Goal: Task Accomplishment & Management: Manage account settings

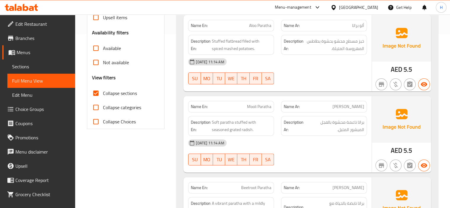
scroll to position [174, 0]
click at [257, 26] on span "Aloo Paratha" at bounding box center [260, 26] width 22 height 6
copy span "Aloo Paratha"
click at [257, 26] on span "Aloo Paratha" at bounding box center [260, 26] width 22 height 6
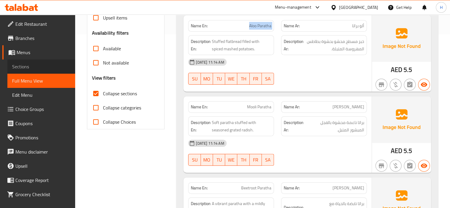
click at [45, 61] on link "Sections" at bounding box center [41, 66] width 68 height 14
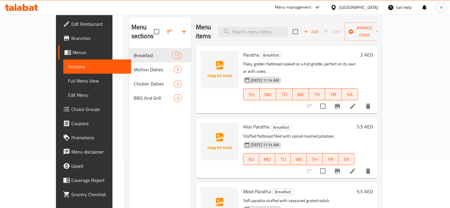
scroll to position [46, 0]
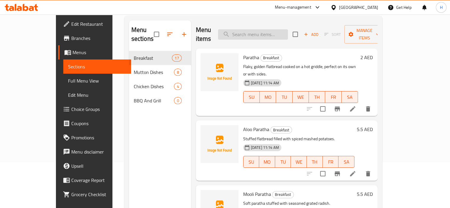
paste input "Aloo Paratha"
click at [270, 30] on input "Aloo Paratha" at bounding box center [253, 34] width 70 height 10
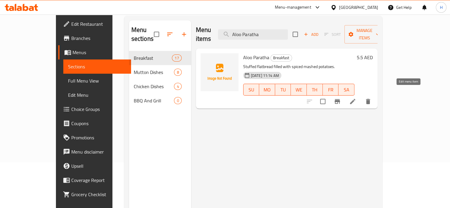
type input "Aloo Paratha"
click at [356, 98] on icon at bounding box center [352, 101] width 7 height 7
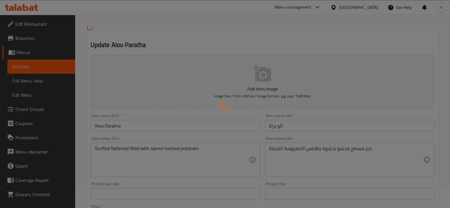
scroll to position [34, 0]
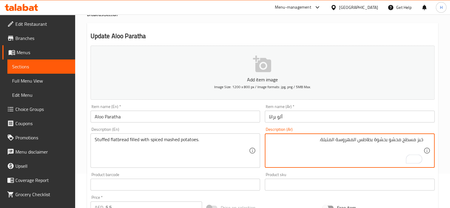
click at [373, 139] on textarea "خبز مسطح محشو بحشوة بطاطس المهروسة المتبلة." at bounding box center [346, 151] width 154 height 28
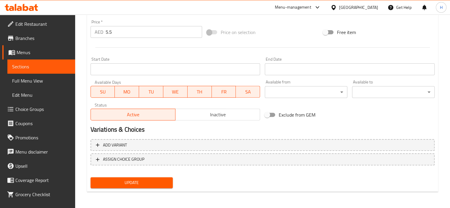
type textarea "خبز مسطح محشو ببطاطس المهروسة المتبلة."
click at [144, 181] on span "Update" at bounding box center [131, 182] width 73 height 7
click at [151, 177] on button "Update" at bounding box center [132, 182] width 83 height 11
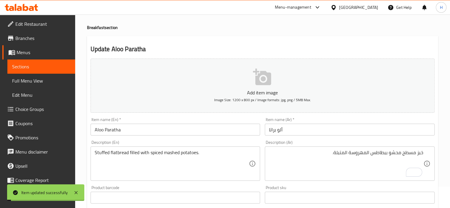
scroll to position [0, 0]
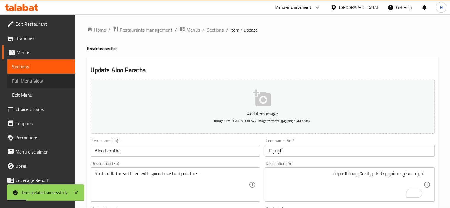
click at [69, 80] on link "Full Menu View" at bounding box center [41, 81] width 68 height 14
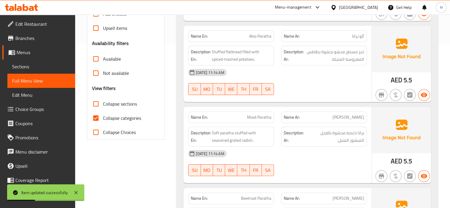
scroll to position [164, 0]
click at [96, 105] on input "Collapse sections" at bounding box center [96, 103] width 14 height 14
checkbox input "true"
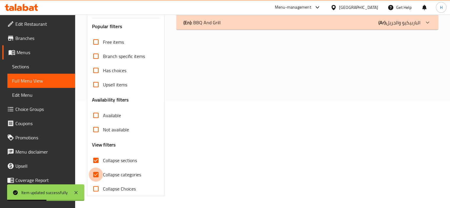
scroll to position [107, 0]
click at [96, 115] on div "Free items Branch specific items Has choices Upsell items Availability filters …" at bounding box center [126, 115] width 68 height 161
click at [96, 175] on input "Collapse categories" at bounding box center [96, 175] width 14 height 14
checkbox input "false"
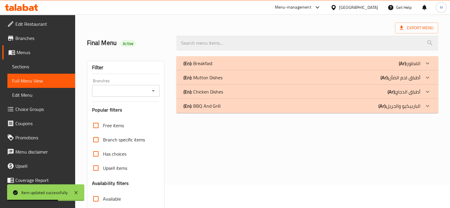
scroll to position [0, 0]
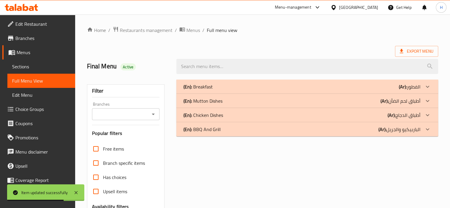
click at [229, 84] on div "(En): Breakfast (Ar): الفطور" at bounding box center [301, 86] width 237 height 7
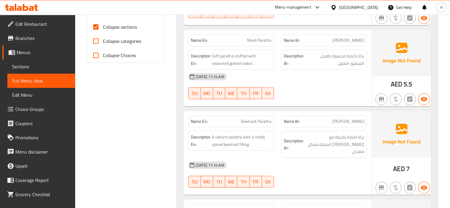
scroll to position [240, 0]
click at [271, 38] on div "Name En: Mooli Paratha" at bounding box center [231, 41] width 86 height 12
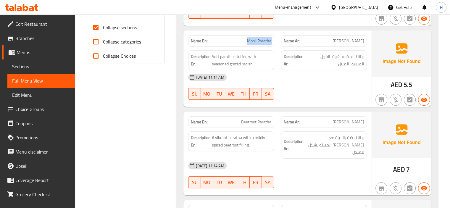
click at [271, 38] on div "Name En: Mooli Paratha" at bounding box center [231, 41] width 86 height 12
copy span "Mooli Paratha"
click at [33, 63] on span "Sections" at bounding box center [41, 66] width 58 height 7
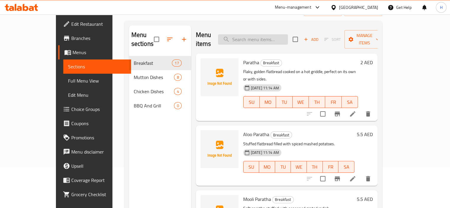
scroll to position [41, 0]
paste input "Mooli Paratha"
click at [257, 34] on input "Mooli Paratha" at bounding box center [253, 39] width 70 height 10
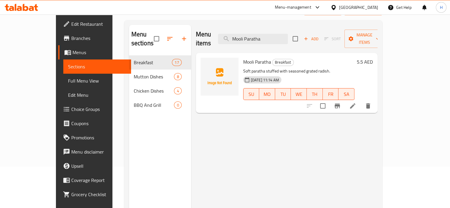
type input "Mooli Paratha"
click at [355, 103] on icon at bounding box center [352, 105] width 5 height 5
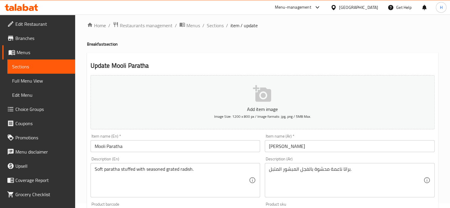
scroll to position [5, 0]
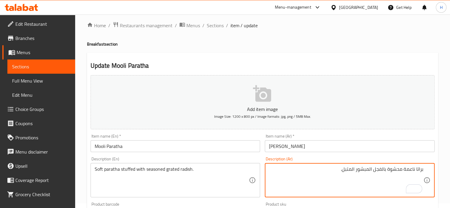
click at [410, 171] on textarea "براتا ناعمة محشوة بالفجل المبشور المتبل." at bounding box center [346, 180] width 154 height 28
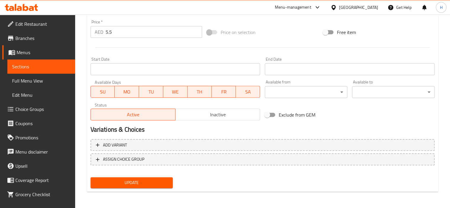
type textarea "براتا طرية محشوة بالفجل المبشور المتبل."
click at [170, 185] on button "Update" at bounding box center [132, 182] width 83 height 11
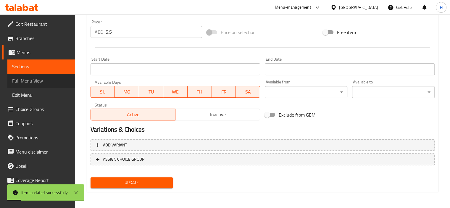
click at [46, 82] on span "Full Menu View" at bounding box center [41, 80] width 58 height 7
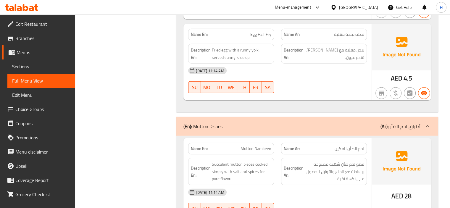
scroll to position [1411, 0]
click at [49, 63] on span "Sections" at bounding box center [41, 66] width 58 height 7
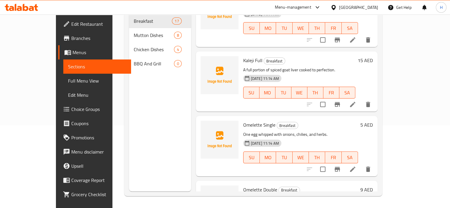
scroll to position [905, 0]
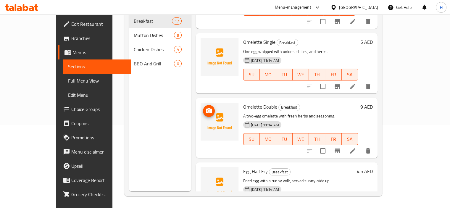
click at [222, 104] on img at bounding box center [220, 122] width 38 height 38
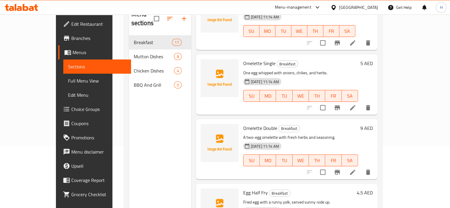
scroll to position [83, 0]
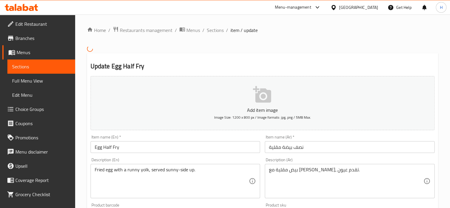
scroll to position [9, 0]
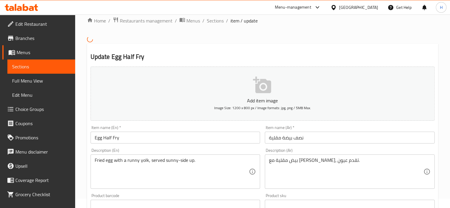
click at [366, 141] on input "نصف بيضة مقلية" at bounding box center [350, 138] width 170 height 12
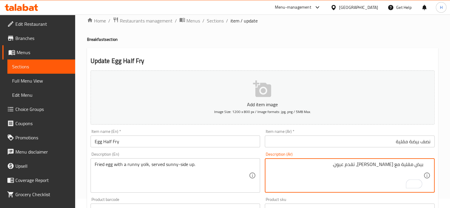
click at [414, 167] on textarea "بيض مقلية مع راني يولك، تقدم عيون." at bounding box center [346, 176] width 154 height 28
drag, startPoint x: 376, startPoint y: 165, endPoint x: 393, endPoint y: 167, distance: 16.6
click at [393, 167] on textarea "بيض مقلي مع راني يولك، تقدم عيون." at bounding box center [346, 176] width 154 height 28
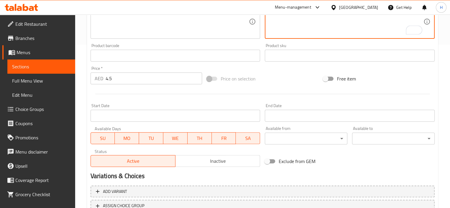
scroll to position [210, 0]
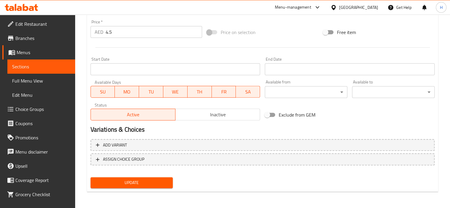
type textarea "بيض مقلي مع صفار سائل، تقدم عيون."
click at [166, 184] on span "Update" at bounding box center [131, 182] width 73 height 7
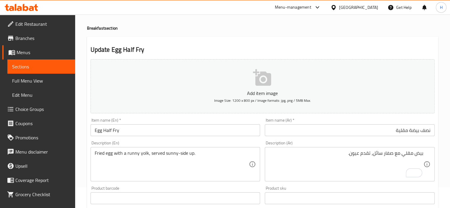
scroll to position [0, 0]
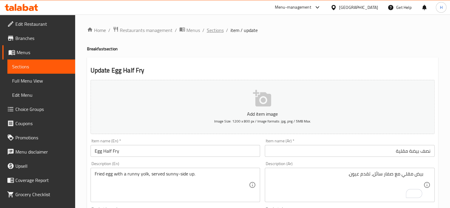
click at [212, 34] on span "Sections" at bounding box center [215, 30] width 17 height 7
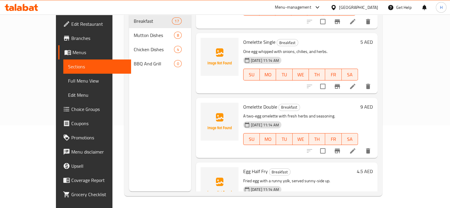
scroll to position [888, 0]
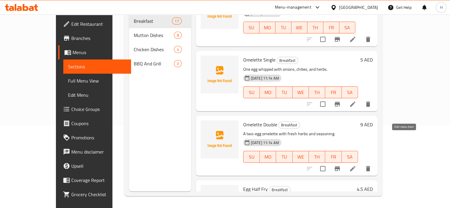
click at [356, 165] on icon at bounding box center [352, 168] width 7 height 7
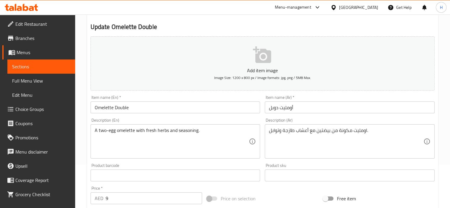
scroll to position [47, 0]
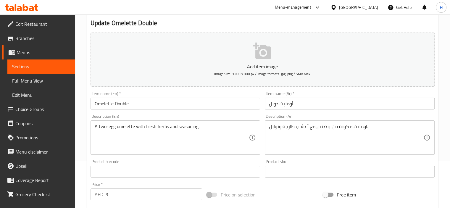
click at [374, 112] on div "Item name (Ar)   * أومليت دوبل Item name (Ar) *" at bounding box center [349, 100] width 175 height 23
click at [376, 104] on input "أومليت دوبل" at bounding box center [350, 104] width 170 height 12
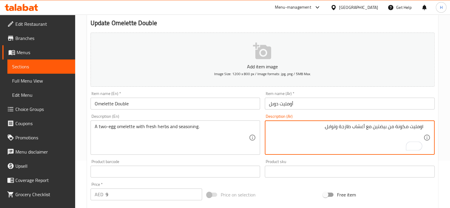
drag, startPoint x: 372, startPoint y: 128, endPoint x: 434, endPoint y: 125, distance: 62.5
click at [434, 125] on div "Description (Ar) اومليت مكونة من بيضتين مع أعشاب طازجة وتوابل. Description (Ar)" at bounding box center [349, 134] width 175 height 45
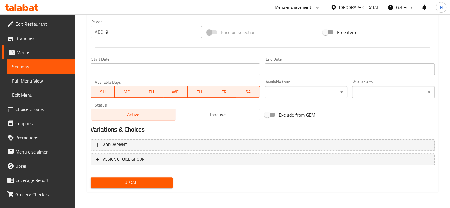
type textarea "2 بيضة أومليت مع أعشاب طازجة وتوابل."
click at [149, 181] on span "Update" at bounding box center [131, 182] width 73 height 7
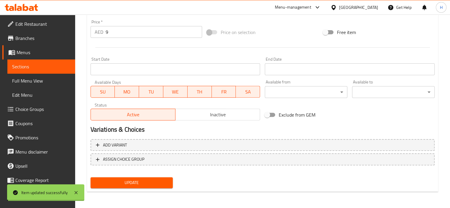
scroll to position [0, 0]
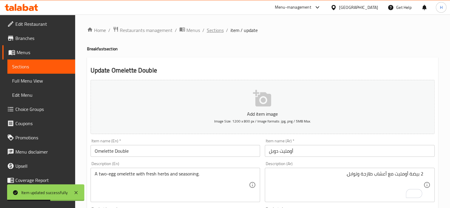
click at [218, 30] on span "Sections" at bounding box center [215, 30] width 17 height 7
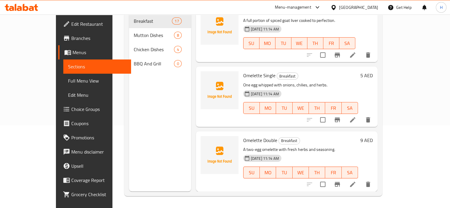
scroll to position [872, 0]
click at [361, 114] on li at bounding box center [352, 119] width 17 height 11
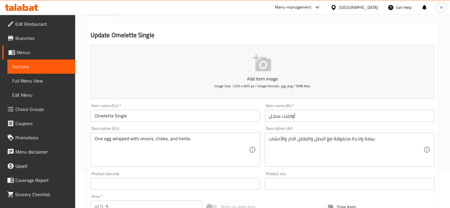
scroll to position [36, 0]
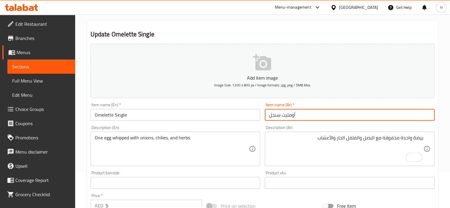
click at [350, 116] on input "أومليت سنجل" at bounding box center [350, 115] width 170 height 12
click at [410, 119] on input "أومليت سنجل" at bounding box center [350, 115] width 170 height 12
type input "أومليت سينجل"
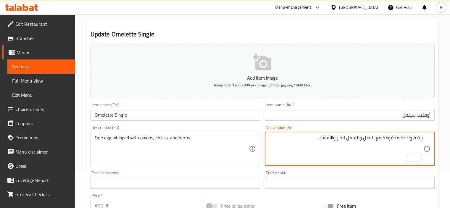
click at [409, 138] on textarea "بيضة واحدة مخفوقة مع البصل والفلفل الحار والأعشاب." at bounding box center [346, 149] width 154 height 28
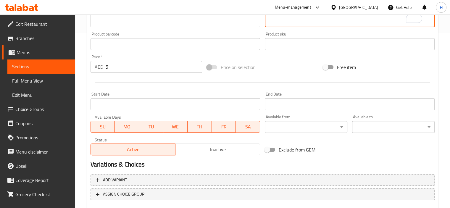
scroll to position [210, 0]
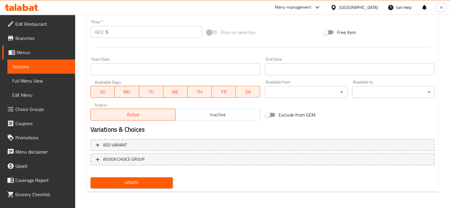
type textarea "1 بيض مخفوقة مع بصل، فلفل حار وأعشاب."
click at [108, 183] on span "Update" at bounding box center [131, 182] width 73 height 7
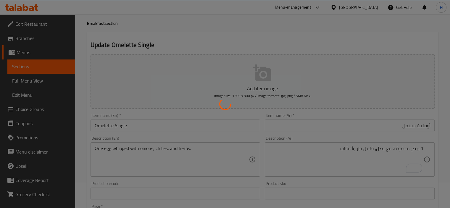
scroll to position [0, 0]
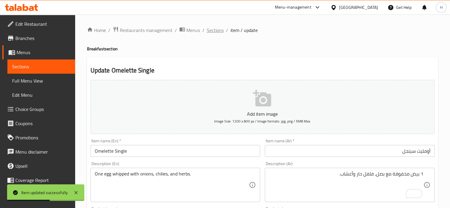
click at [218, 29] on span "Sections" at bounding box center [215, 30] width 17 height 7
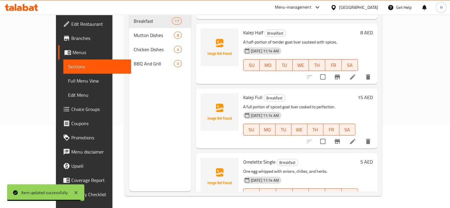
scroll to position [766, 0]
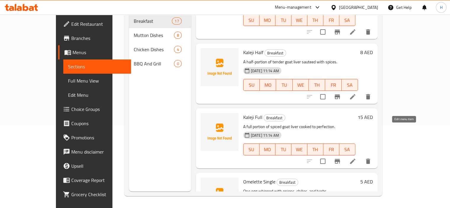
click at [356, 158] on icon at bounding box center [352, 161] width 7 height 7
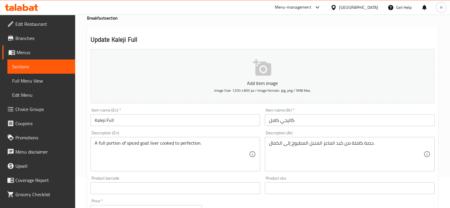
scroll to position [32, 0]
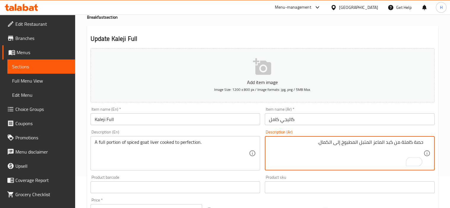
click at [383, 143] on textarea "حصة كاملة من كبد الماعز المتبل المطبوخ إلى الكمال." at bounding box center [346, 153] width 154 height 28
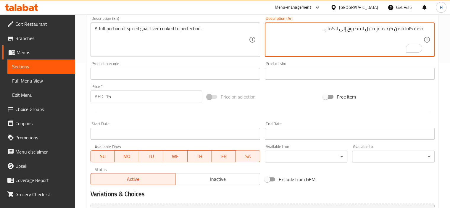
scroll to position [210, 0]
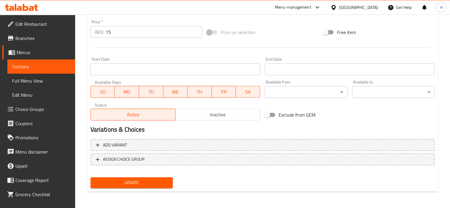
type textarea "حصة كاملة من كبد ماعز متبل المطبوخ إلى الكمال."
click at [130, 185] on span "Update" at bounding box center [131, 182] width 73 height 7
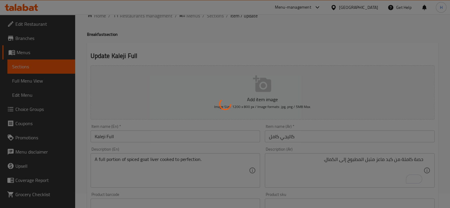
scroll to position [0, 0]
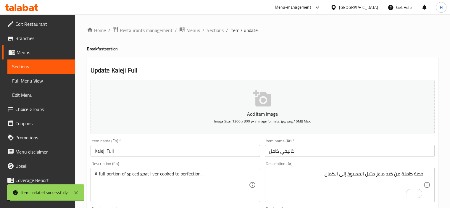
click at [213, 27] on span "Sections" at bounding box center [215, 30] width 17 height 7
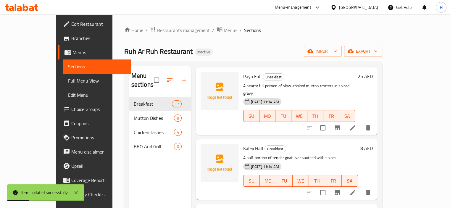
scroll to position [792, 0]
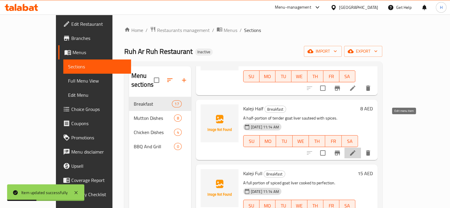
click at [356, 149] on icon at bounding box center [352, 152] width 7 height 7
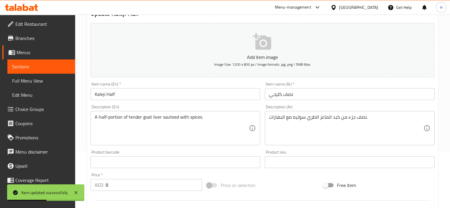
scroll to position [58, 0]
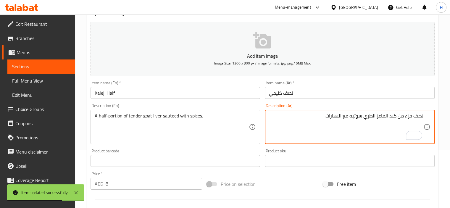
click at [371, 93] on input "نصف كليجي" at bounding box center [350, 93] width 170 height 12
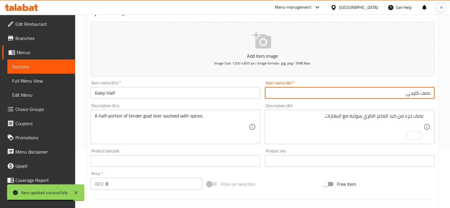
click at [414, 96] on input "نصف كليجي" at bounding box center [350, 93] width 170 height 12
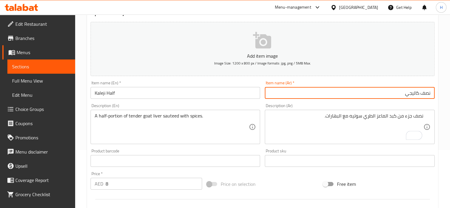
type input "نصف كاليجي"
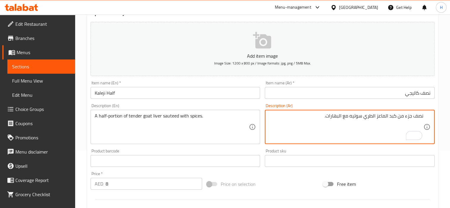
click at [409, 117] on textarea "نصف جزء من كبد الماعز الطري سوتيه مع البهارات." at bounding box center [346, 127] width 154 height 28
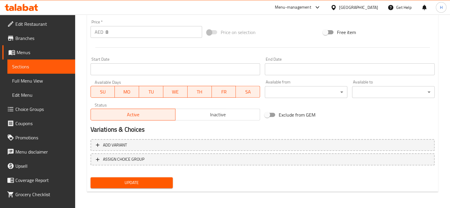
type textarea "نصف كمية من كبد الماعز الطري سوتيه مع البهارات."
click at [170, 182] on button "Update" at bounding box center [132, 182] width 83 height 11
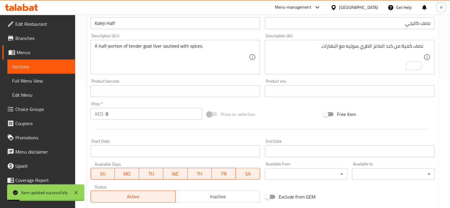
scroll to position [0, 0]
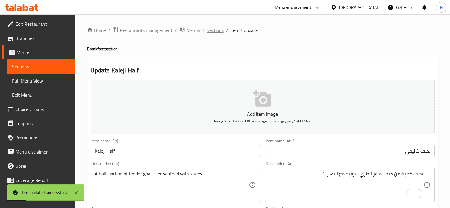
click at [220, 32] on span "Sections" at bounding box center [215, 30] width 17 height 7
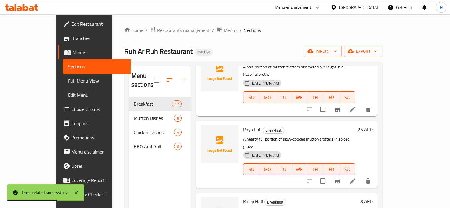
scroll to position [697, 0]
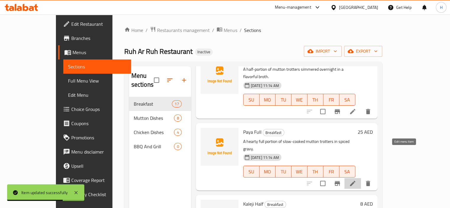
click at [355, 181] on icon at bounding box center [352, 183] width 5 height 5
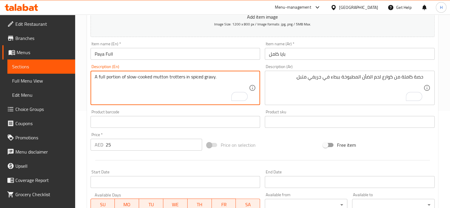
scroll to position [210, 0]
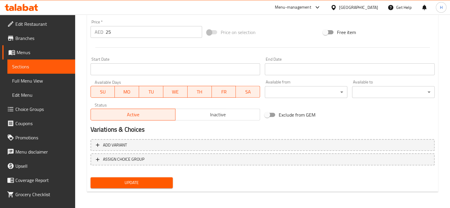
type textarea "A full portion of slow-cooked mutton trotters in spiced gravy."
click at [148, 186] on span "Update" at bounding box center [131, 182] width 73 height 7
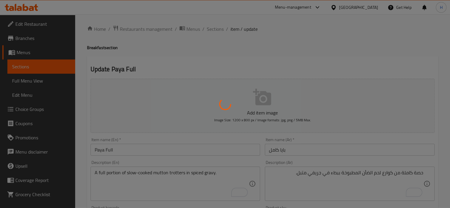
scroll to position [0, 0]
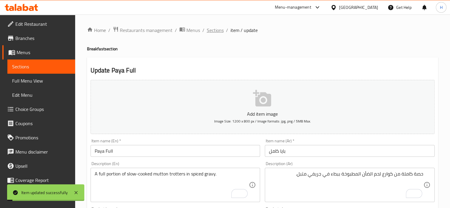
click at [209, 30] on span "Sections" at bounding box center [215, 30] width 17 height 7
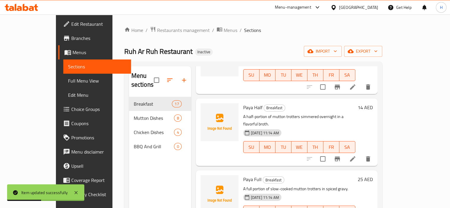
scroll to position [620, 0]
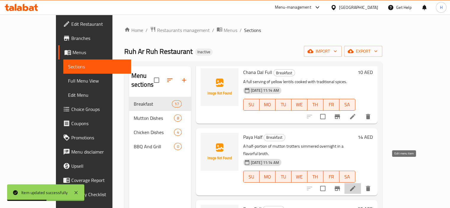
click at [356, 185] on icon at bounding box center [352, 188] width 7 height 7
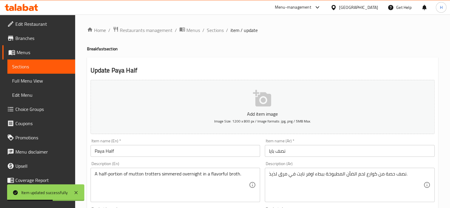
scroll to position [21, 0]
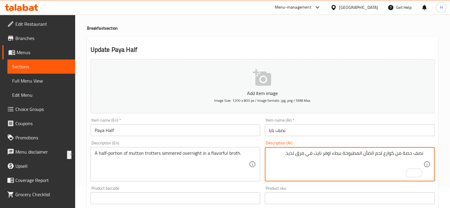
drag, startPoint x: 314, startPoint y: 154, endPoint x: 330, endPoint y: 154, distance: 15.7
click at [330, 154] on textarea "نصف حصة من كوارع لحم الضأن المطبوخة ببطء اوفر نايت في مرق لذيذ." at bounding box center [346, 164] width 154 height 28
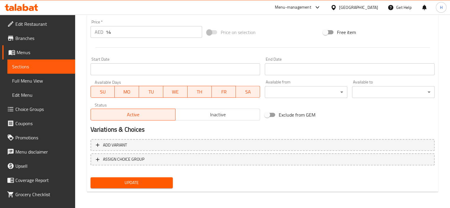
scroll to position [209, 0]
type textarea "نصف حصة من كوارع لحم الضأن المطبوخة ببطء طوال الليل في مرق لذيذ."
click at [138, 179] on span "Update" at bounding box center [131, 182] width 73 height 7
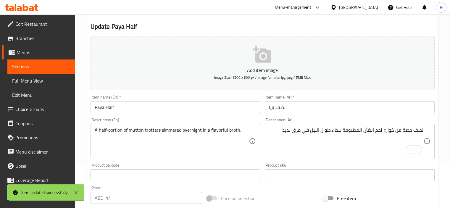
scroll to position [0, 0]
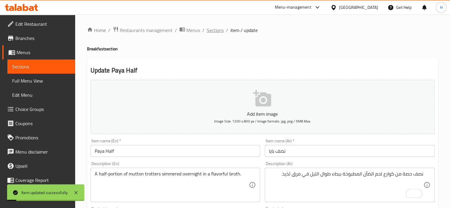
click at [209, 31] on span "Sections" at bounding box center [215, 30] width 17 height 7
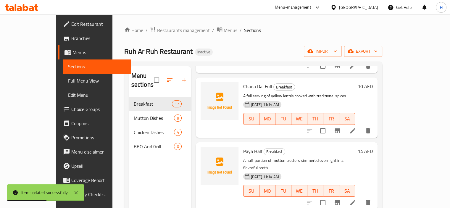
scroll to position [606, 0]
click at [355, 128] on icon at bounding box center [352, 130] width 5 height 5
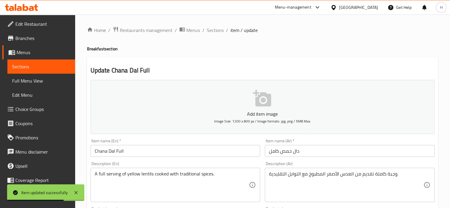
scroll to position [9, 0]
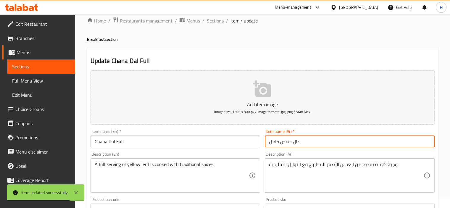
click at [362, 141] on input "دال حمص كامل" at bounding box center [350, 141] width 170 height 12
click at [419, 144] on input "دال حمص كامل" at bounding box center [350, 141] width 170 height 12
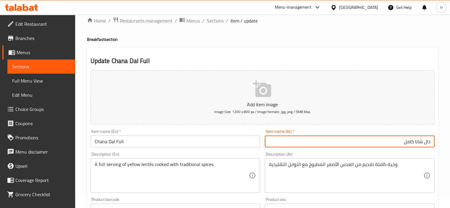
type input "دال شانا كامل"
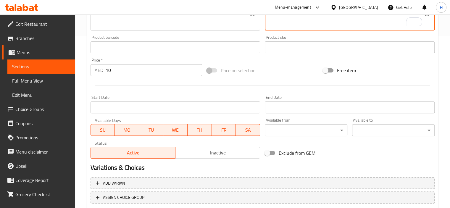
scroll to position [210, 0]
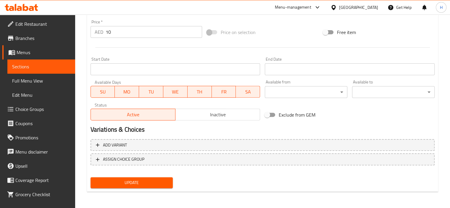
click at [160, 184] on span "Update" at bounding box center [131, 182] width 73 height 7
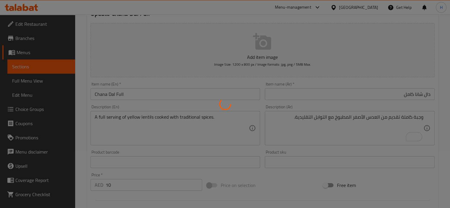
scroll to position [0, 0]
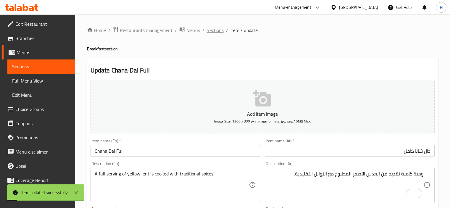
click at [215, 28] on span "Sections" at bounding box center [215, 30] width 17 height 7
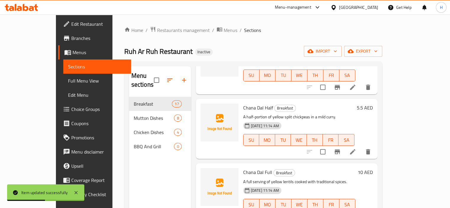
scroll to position [502, 0]
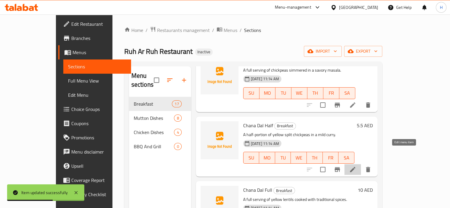
click at [355, 167] on icon at bounding box center [352, 169] width 5 height 5
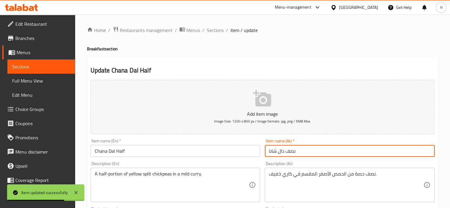
click at [356, 156] on input "نصف دال شانا" at bounding box center [350, 151] width 170 height 12
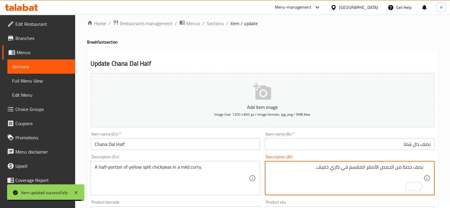
scroll to position [7, 0]
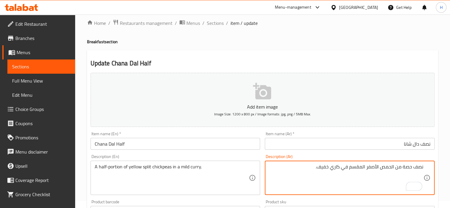
click at [362, 167] on textarea "نصف حصة من الحمص الأصفر المقسم في كاري خفيف." at bounding box center [346, 178] width 154 height 28
click at [326, 168] on textarea "نصف حصة من الحمص الأصفر المقسم في كاري خفيف." at bounding box center [346, 178] width 154 height 28
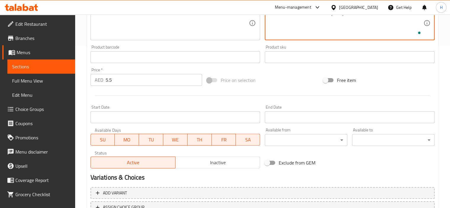
scroll to position [210, 0]
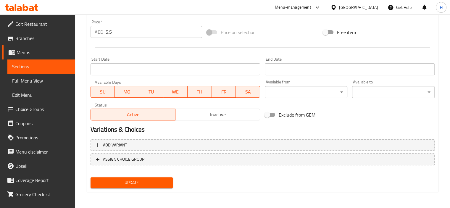
type textarea "نصف حصة من الحمص الأصفر المقسم في كاري معتدل."
click at [162, 179] on span "Update" at bounding box center [131, 182] width 73 height 7
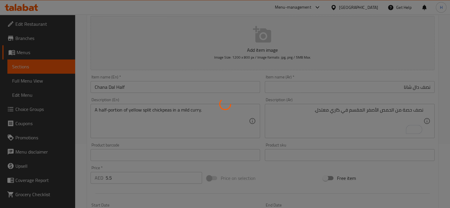
scroll to position [0, 0]
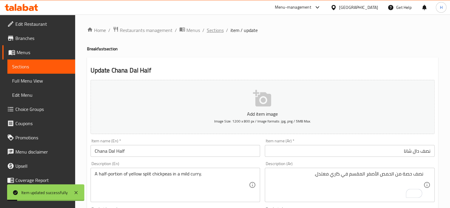
click at [214, 28] on span "Sections" at bounding box center [215, 30] width 17 height 7
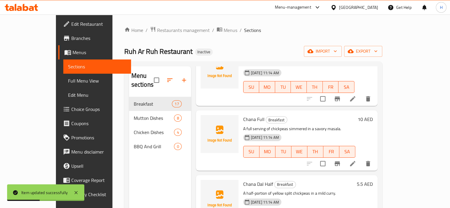
scroll to position [443, 0]
click at [361, 159] on li at bounding box center [352, 164] width 17 height 11
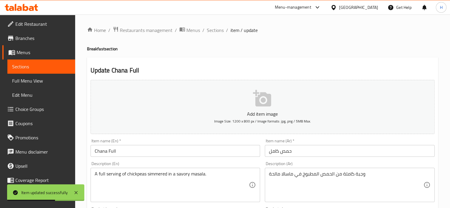
scroll to position [31, 0]
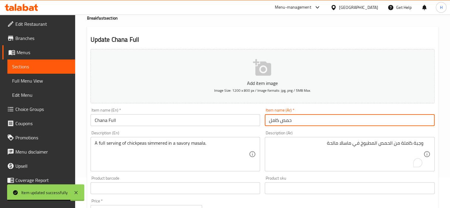
click at [391, 124] on input "حمص كامل" at bounding box center [350, 120] width 170 height 12
click at [428, 119] on input "حمص كامل" at bounding box center [350, 120] width 170 height 12
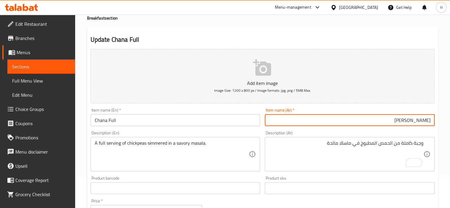
type input "شانا كامل"
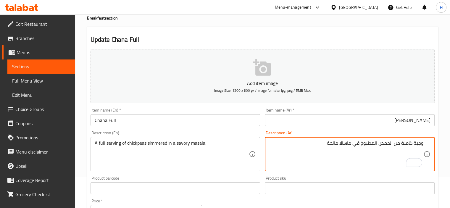
scroll to position [38, 0]
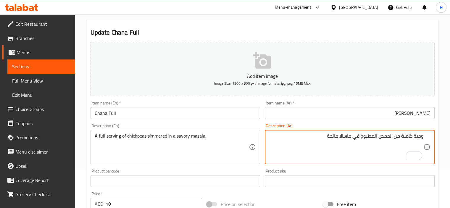
click at [360, 136] on textarea "وجبة كاملة من الحمص المطبوخ في ماسالا مالحة" at bounding box center [346, 147] width 154 height 28
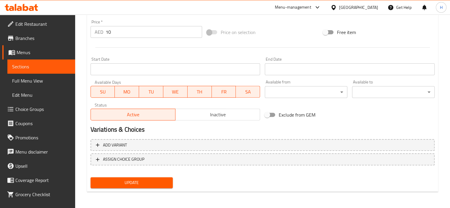
type textarea "وجبة كاملة من الحمص المطبوخ ببطئ في ماسالا مالحة"
click at [135, 181] on span "Update" at bounding box center [131, 182] width 73 height 7
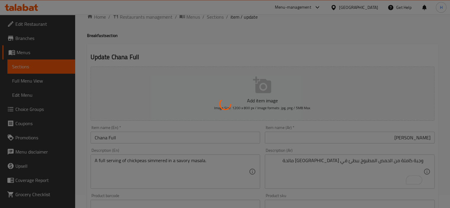
scroll to position [0, 0]
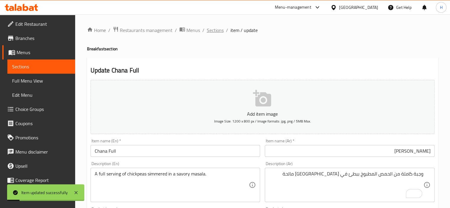
click at [218, 28] on span "Sections" at bounding box center [215, 30] width 17 height 7
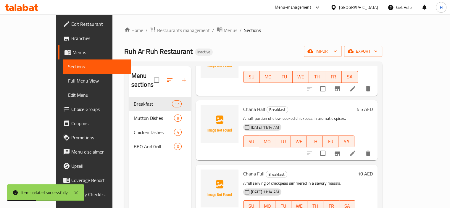
scroll to position [391, 0]
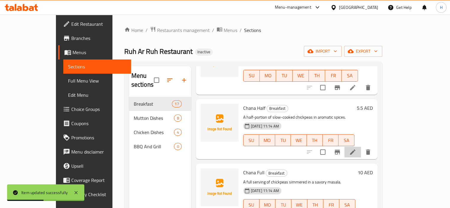
click at [361, 147] on li at bounding box center [352, 152] width 17 height 11
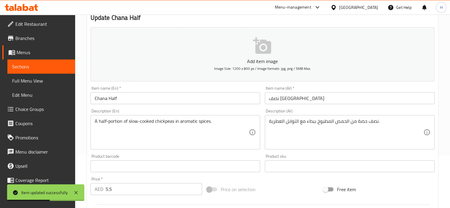
scroll to position [53, 0]
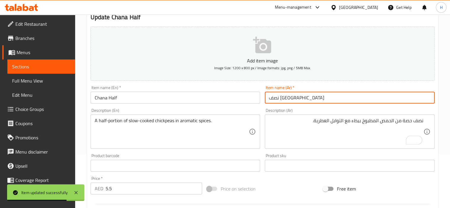
click at [366, 99] on input "نصف حمص" at bounding box center [350, 98] width 170 height 12
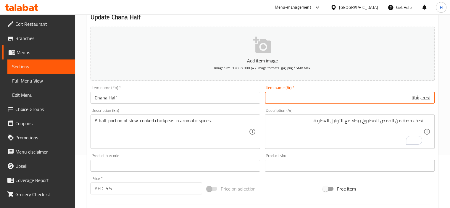
scroll to position [210, 0]
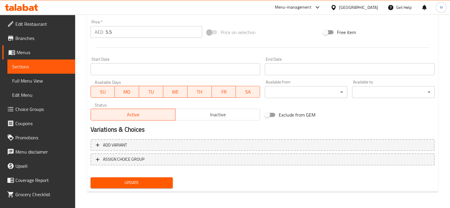
type input "نصف شانا"
click at [136, 183] on span "Update" at bounding box center [131, 182] width 73 height 7
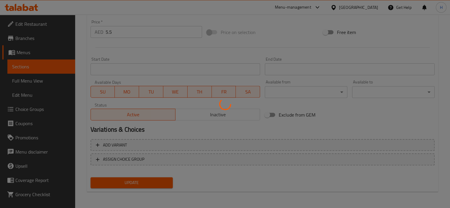
scroll to position [0, 0]
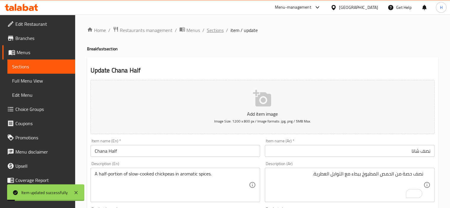
click at [211, 33] on span "Sections" at bounding box center [215, 30] width 17 height 7
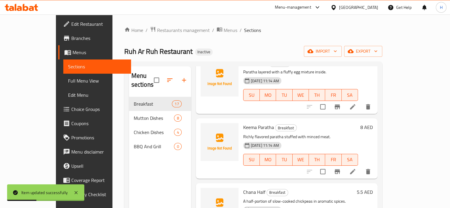
scroll to position [305, 0]
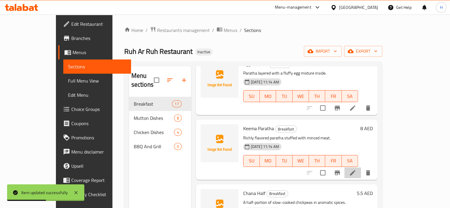
click at [361, 167] on li at bounding box center [352, 172] width 17 height 11
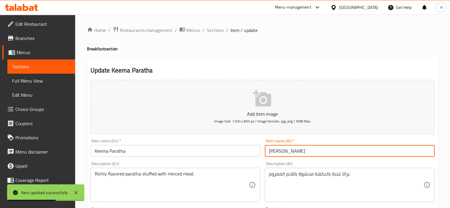
click at [370, 148] on input "كيما براتا" at bounding box center [350, 151] width 170 height 12
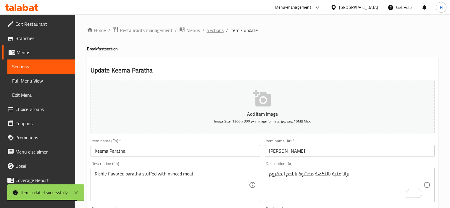
click at [217, 29] on span "Sections" at bounding box center [215, 30] width 17 height 7
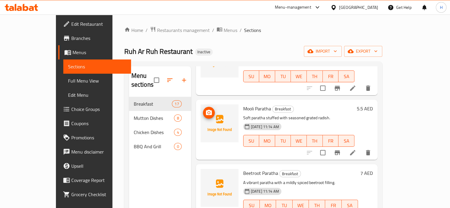
scroll to position [131, 0]
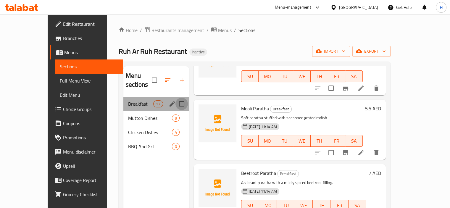
click at [175, 98] on input "Menu sections" at bounding box center [181, 104] width 12 height 12
checkbox input "true"
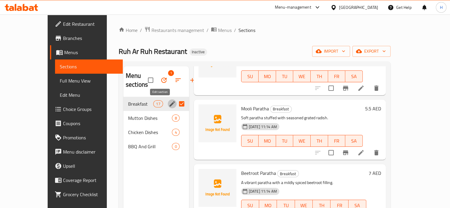
click at [170, 104] on icon "edit" at bounding box center [172, 103] width 5 height 5
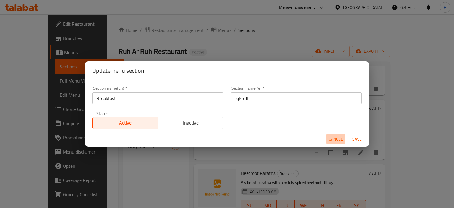
click at [329, 135] on button "Cancel" at bounding box center [336, 139] width 19 height 11
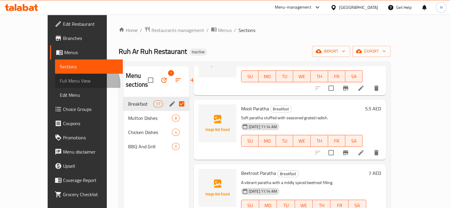
click at [60, 84] on span "Full Menu View" at bounding box center [89, 80] width 58 height 7
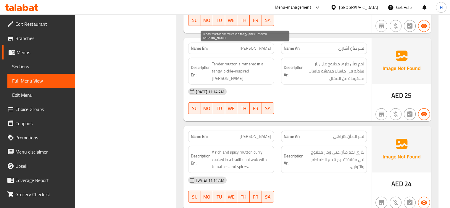
scroll to position [1603, 0]
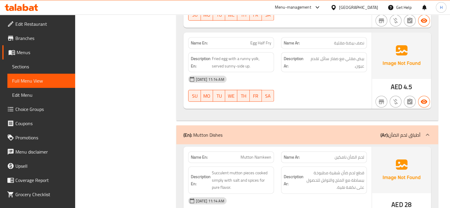
scroll to position [1402, 0]
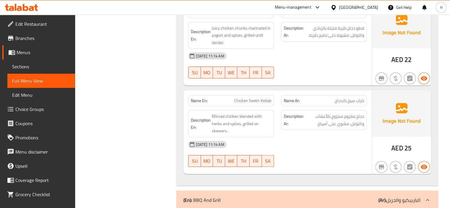
scroll to position [2427, 0]
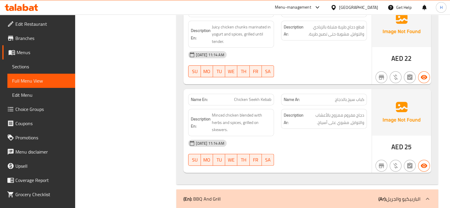
click at [54, 68] on span "Sections" at bounding box center [41, 66] width 58 height 7
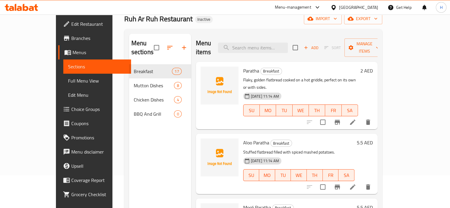
scroll to position [31, 0]
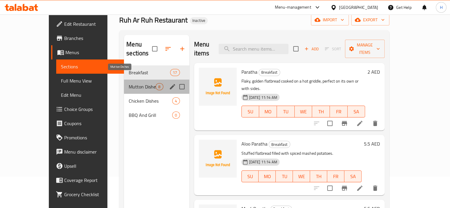
click at [134, 83] on span "Mutton Dishes" at bounding box center [142, 86] width 27 height 7
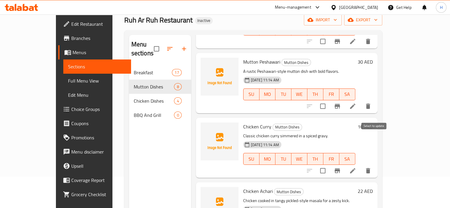
click at [329, 164] on input "checkbox" at bounding box center [323, 170] width 12 height 12
checkbox input "true"
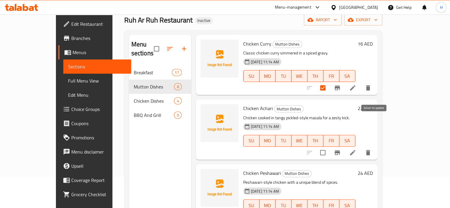
scroll to position [324, 0]
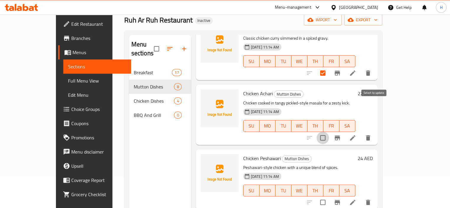
click at [329, 132] on input "checkbox" at bounding box center [323, 138] width 12 height 12
checkbox input "true"
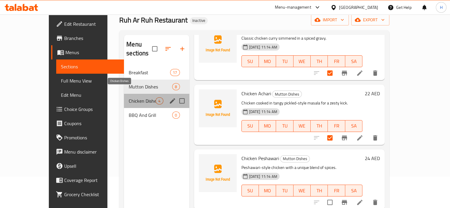
click at [129, 97] on span "Chicken Dishes" at bounding box center [142, 100] width 27 height 7
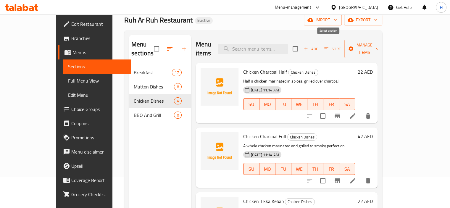
click at [301, 43] on input "checkbox" at bounding box center [295, 49] width 12 height 12
checkbox input "true"
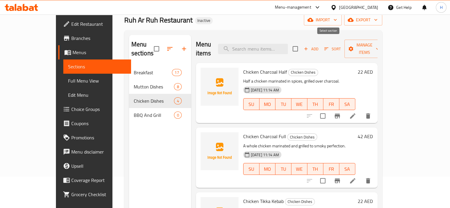
checkbox input "true"
click at [384, 40] on div "Add Sort Manage items" at bounding box center [338, 49] width 91 height 18
click at [379, 46] on span "Manage items" at bounding box center [364, 48] width 30 height 15
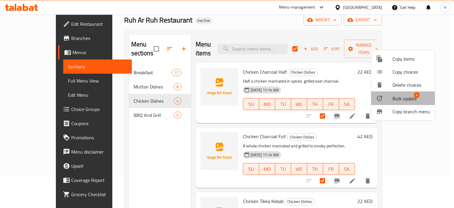
click at [387, 99] on div at bounding box center [384, 98] width 17 height 7
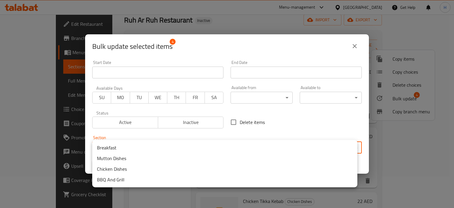
click at [248, 143] on body "​ Menu-management United Arab Emirates Get Help H Edit Restaurant Branches Menu…" at bounding box center [227, 79] width 454 height 193
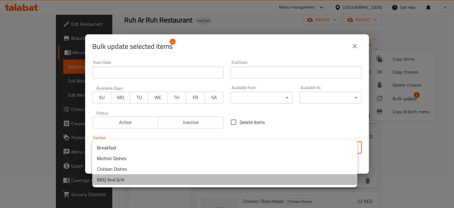
click at [202, 177] on li "BBQ And Grill" at bounding box center [224, 179] width 265 height 11
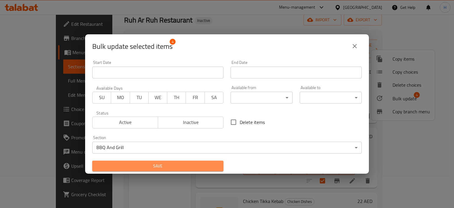
click at [195, 167] on span "Save" at bounding box center [158, 165] width 122 height 7
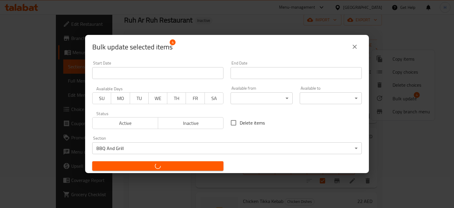
checkbox input "false"
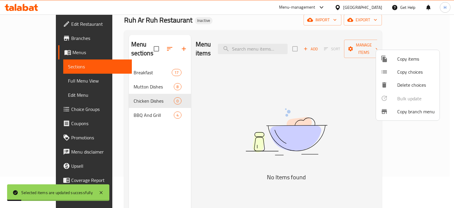
click at [154, 83] on div at bounding box center [227, 104] width 454 height 208
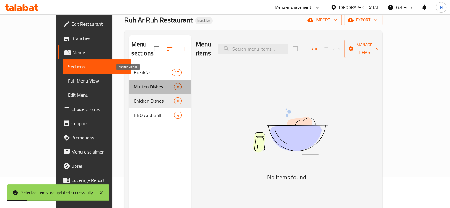
click at [152, 83] on span "Mutton Dishes" at bounding box center [154, 86] width 41 height 7
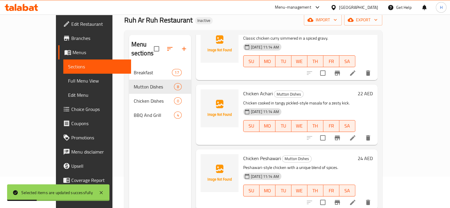
scroll to position [83, 0]
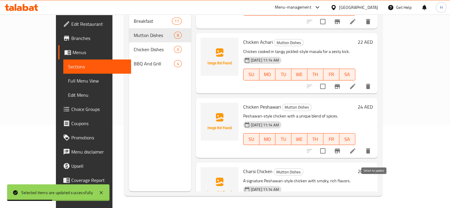
checkbox input "true"
click at [329, 145] on input "checkbox" at bounding box center [323, 151] width 12 height 12
checkbox input "true"
click at [329, 80] on input "checkbox" at bounding box center [323, 86] width 12 height 12
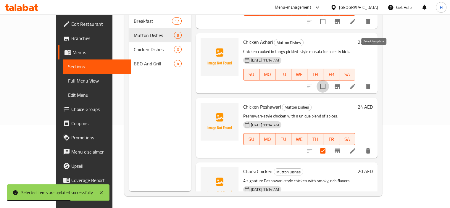
checkbox input "true"
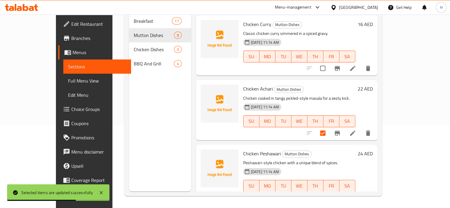
scroll to position [277, 0]
click at [329, 62] on input "checkbox" at bounding box center [323, 68] width 12 height 12
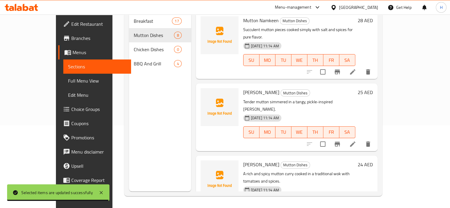
scroll to position [0, 0]
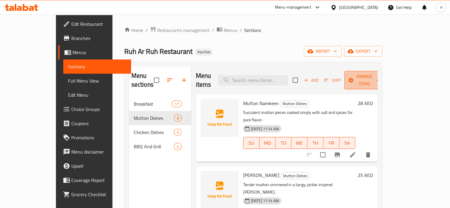
click at [379, 78] on span "Manage items" at bounding box center [364, 80] width 30 height 15
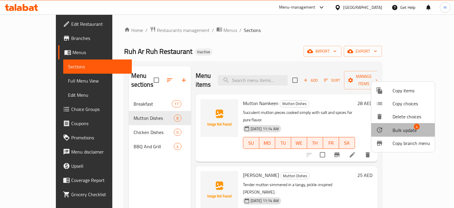
click at [383, 128] on icon at bounding box center [379, 129] width 7 height 7
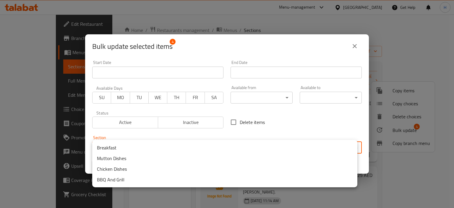
click at [245, 143] on body "​ Menu-management United Arab Emirates Get Help H Edit Restaurant Branches Menu…" at bounding box center [227, 110] width 454 height 193
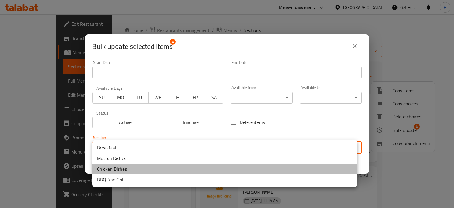
click at [214, 171] on li "Chicken Dishes" at bounding box center [224, 169] width 265 height 11
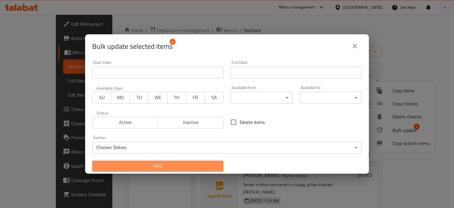
click at [205, 167] on span "Save" at bounding box center [158, 165] width 122 height 7
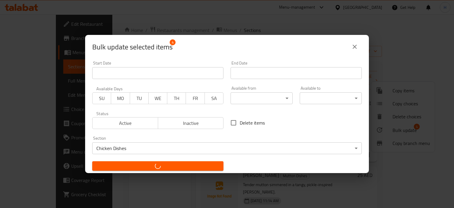
checkbox input "false"
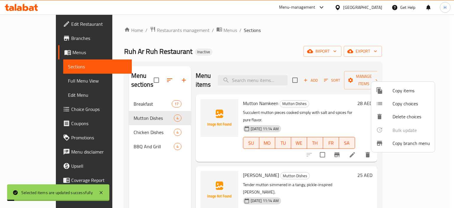
click at [52, 80] on div at bounding box center [227, 104] width 454 height 208
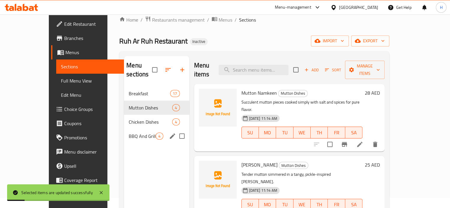
scroll to position [11, 0]
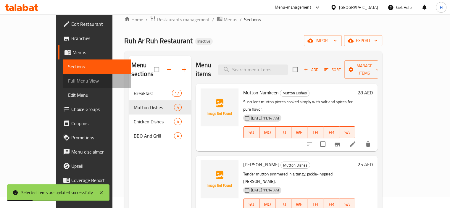
click at [63, 85] on link "Full Menu View" at bounding box center [97, 81] width 68 height 14
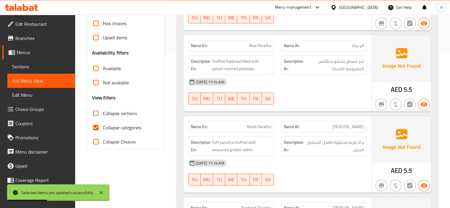
scroll to position [168, 0]
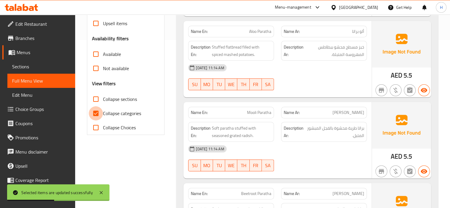
click at [98, 115] on input "Collapse categories" at bounding box center [96, 113] width 14 height 14
checkbox input "false"
click at [99, 94] on input "Collapse sections" at bounding box center [96, 99] width 14 height 14
checkbox input "true"
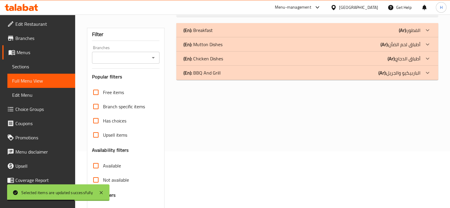
scroll to position [54, 0]
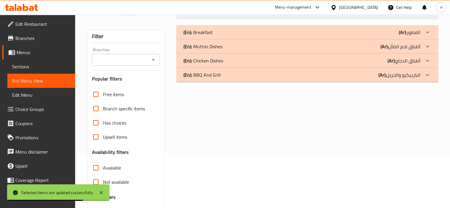
click at [232, 51] on div "(En): Mutton Dishes (Ar): أطباق لحم الضأن" at bounding box center [307, 46] width 262 height 14
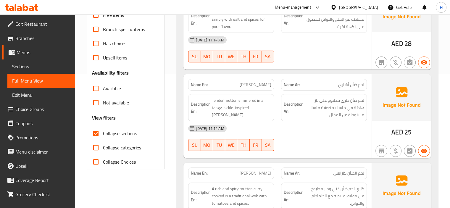
scroll to position [112, 0]
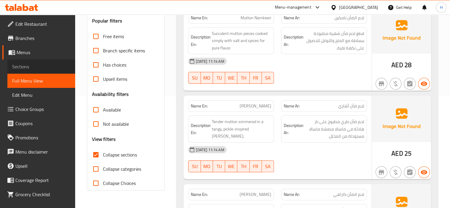
click at [44, 63] on span "Sections" at bounding box center [41, 66] width 58 height 7
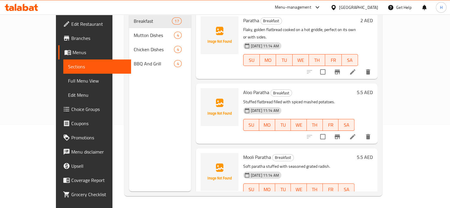
scroll to position [83, 0]
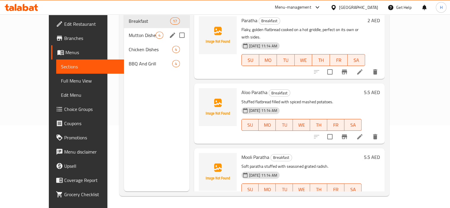
click at [124, 30] on div "Mutton Dishes 4" at bounding box center [156, 35] width 65 height 14
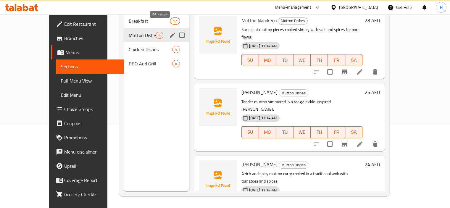
click at [169, 32] on icon "edit" at bounding box center [172, 35] width 7 height 7
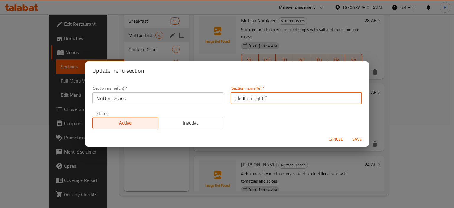
click at [298, 96] on input "أطباق لحم الضأن" at bounding box center [296, 98] width 131 height 12
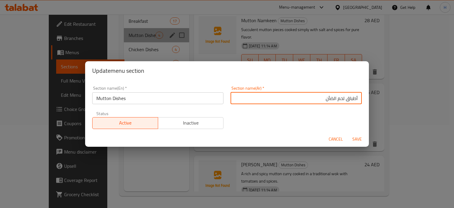
click at [340, 102] on input "أطباق لحم الضأن" at bounding box center [296, 98] width 131 height 12
type input "أطباق اللحم الضأن"
click at [354, 135] on button "Save" at bounding box center [357, 139] width 19 height 11
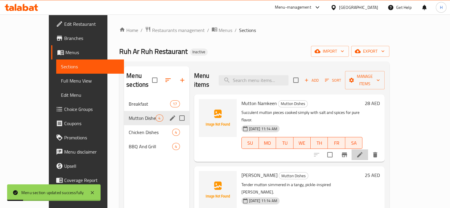
click at [368, 149] on li at bounding box center [359, 154] width 17 height 11
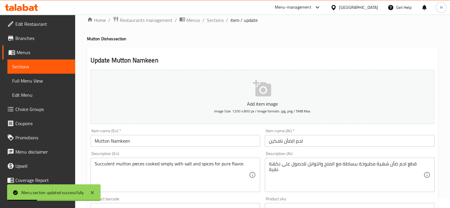
scroll to position [11, 0]
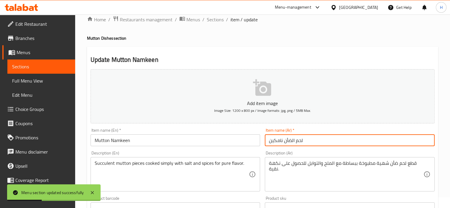
click at [349, 141] on input "لحم الضأن نامكين" at bounding box center [350, 140] width 170 height 12
click at [418, 141] on input "لحم الضأن نامكين" at bounding box center [350, 140] width 170 height 12
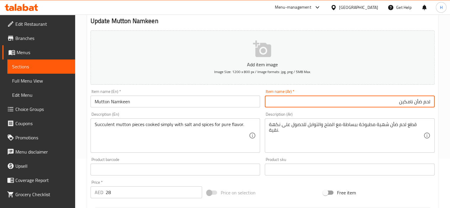
scroll to position [55, 0]
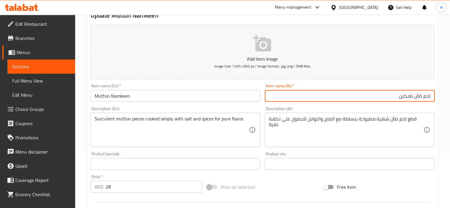
type input "لحم ضأن نامكين"
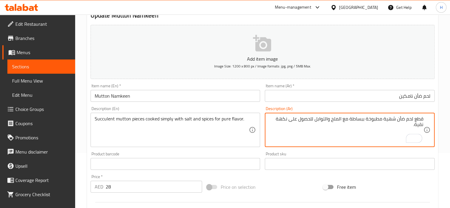
click at [386, 118] on textarea "قطع لحم ضأن شهية مطبوخة ببساطة مع الملح والتوابل للحصول على نكهة نقية." at bounding box center [346, 130] width 154 height 28
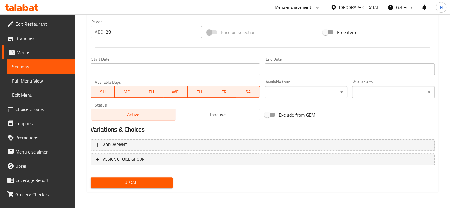
type textarea "قطع لحم ضأن عصارية مطبوخة ببساطة مع الملح والتوابل للحصول على نكهة نقية."
click at [129, 186] on span "Update" at bounding box center [131, 182] width 73 height 7
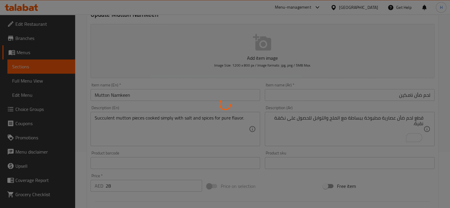
scroll to position [0, 0]
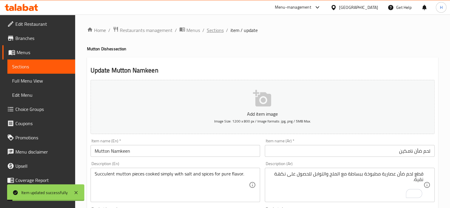
click at [218, 31] on span "Sections" at bounding box center [215, 30] width 17 height 7
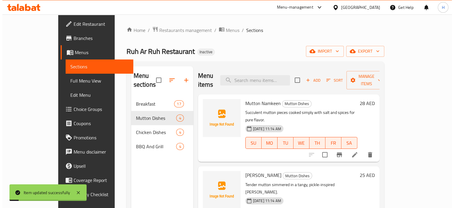
scroll to position [65, 0]
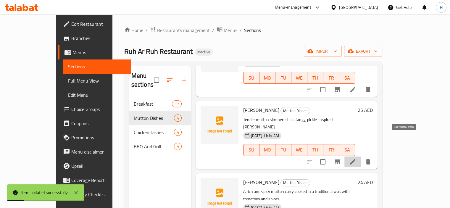
click at [356, 158] on icon at bounding box center [352, 161] width 7 height 7
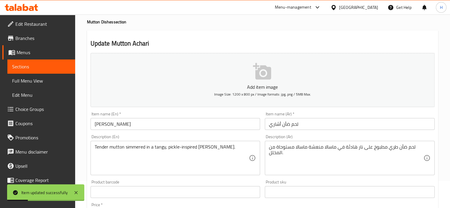
scroll to position [33, 0]
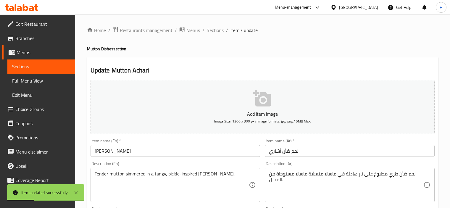
click at [358, 139] on div "Item name (Ar)   * لحم ضأن أشاري Item name (Ar) *" at bounding box center [350, 148] width 170 height 18
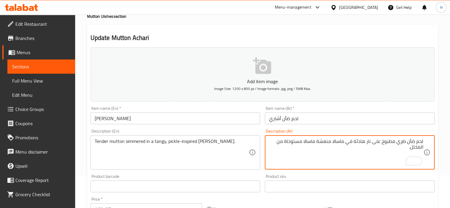
click at [340, 144] on textarea "لحم ضأن طري مطبوخ على نار هادئة في ماسالا منعشة ماسالا مستوحاة من المخلل." at bounding box center [346, 152] width 154 height 28
click at [342, 142] on textarea "لحم ضأن طري مطبوخ على نار هادئة في منعشة ماسالا مستوحاة من المخلل." at bounding box center [346, 152] width 154 height 28
drag, startPoint x: 345, startPoint y: 141, endPoint x: 276, endPoint y: 143, distance: 68.7
click at [276, 143] on textarea "لحم ضأن طري مطبوخ على نار هادئة في منعشة ماسالا مستوحاة من المخلل." at bounding box center [346, 152] width 154 height 28
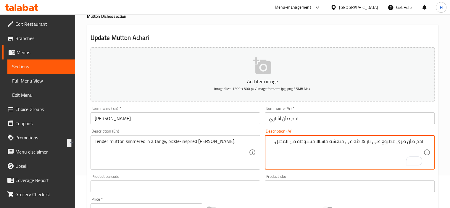
click at [276, 143] on textarea "لحم ضأن طري مطبوخ على نار هادئة في منعشة ماسالا مستوحاة من المخلل." at bounding box center [346, 152] width 154 height 28
drag, startPoint x: 288, startPoint y: 143, endPoint x: 345, endPoint y: 146, distance: 57.5
click at [345, 146] on textarea "لحم ضأن طري مطبوخ على نار هادئة في منعشة ماسالا مستوحاة من المخلل." at bounding box center [346, 152] width 154 height 28
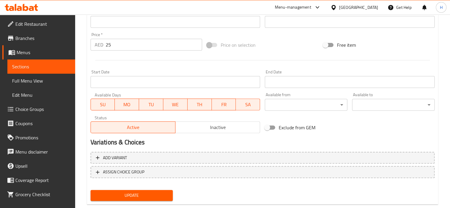
scroll to position [210, 0]
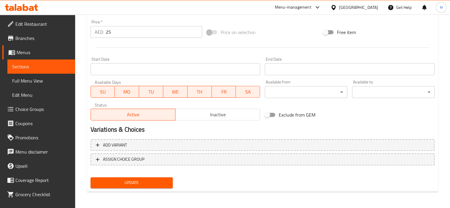
type textarea "لحم ضأن طري مطبوخ على نار هادئة في مخلل منعش مستوحي من ماسالا."
click at [148, 183] on span "Update" at bounding box center [131, 182] width 73 height 7
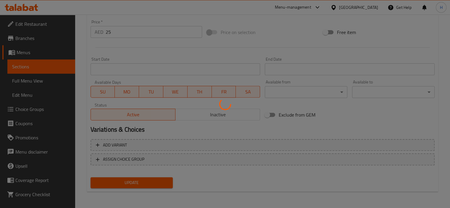
scroll to position [0, 0]
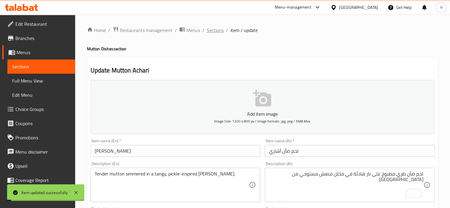
click at [213, 30] on span "Sections" at bounding box center [215, 30] width 17 height 7
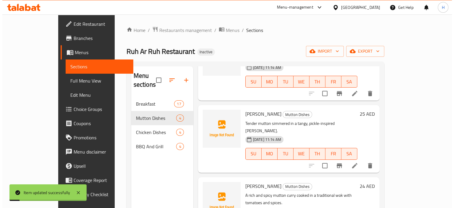
scroll to position [65, 0]
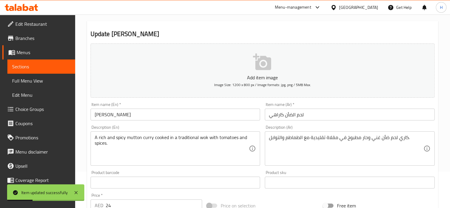
scroll to position [49, 0]
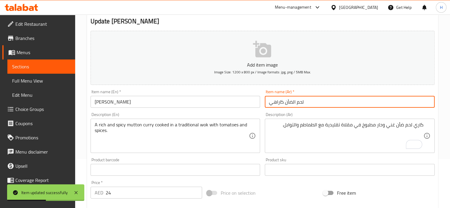
click at [375, 106] on input "لحم الضأن كاراهي" at bounding box center [350, 102] width 170 height 12
click at [419, 103] on input "لحم الضأن كاراهي" at bounding box center [350, 102] width 170 height 12
type input "لحم ضأن كاراهي"
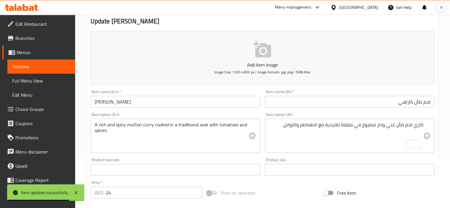
drag, startPoint x: 410, startPoint y: 117, endPoint x: 407, endPoint y: 131, distance: 14.6
click at [407, 131] on div "Description (Ar) كاري لحم ضأن غني وحار مطبوخ في مقلاة تقليدية مع الطماطم والتوا…" at bounding box center [350, 132] width 170 height 41
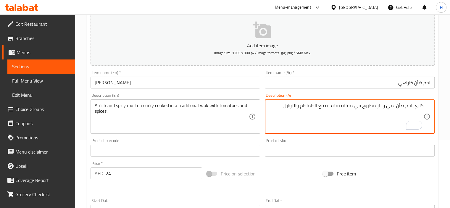
scroll to position [210, 0]
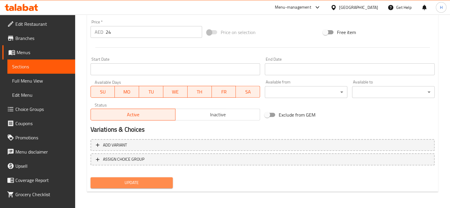
click at [155, 185] on span "Update" at bounding box center [131, 182] width 73 height 7
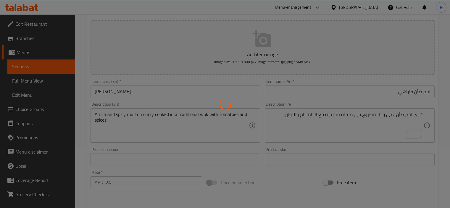
scroll to position [0, 0]
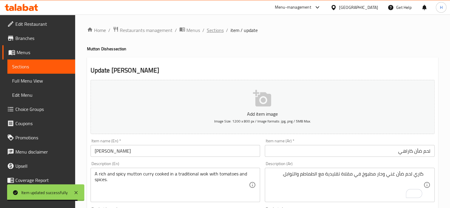
click at [218, 31] on span "Sections" at bounding box center [215, 30] width 17 height 7
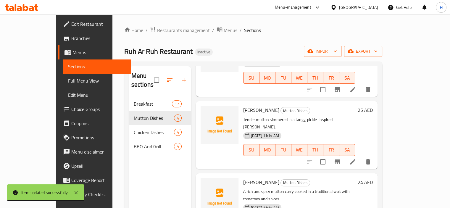
scroll to position [83, 0]
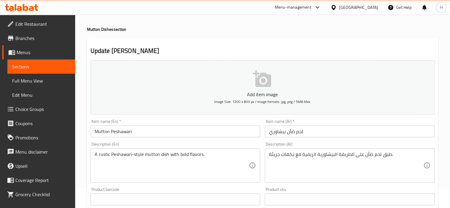
scroll to position [21, 0]
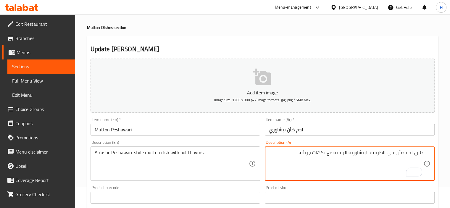
click at [406, 163] on textarea "طبق لحم ضأن على الطريقة البيشاورية الريفية مع نكهات جريئة." at bounding box center [346, 164] width 154 height 28
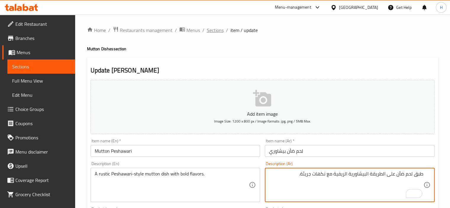
click at [214, 32] on span "Sections" at bounding box center [215, 30] width 17 height 7
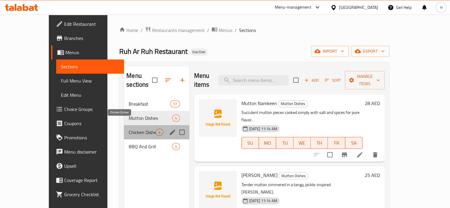
click at [129, 129] on span "Chicken Dishes" at bounding box center [142, 132] width 27 height 7
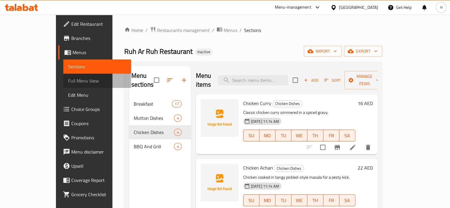
click at [63, 74] on link "Full Menu View" at bounding box center [97, 81] width 68 height 14
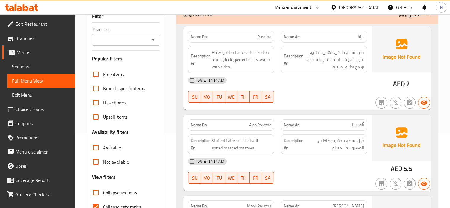
scroll to position [116, 0]
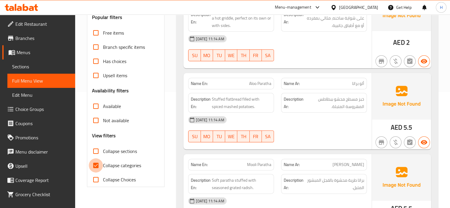
click at [91, 163] on input "Collapse categories" at bounding box center [96, 165] width 14 height 14
checkbox input "false"
click at [97, 153] on input "Collapse sections" at bounding box center [96, 151] width 14 height 14
checkbox input "true"
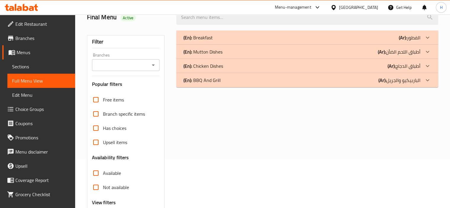
scroll to position [49, 0]
click at [281, 61] on div "(En): Chicken Dishes (Ar): أطباق الدجاج" at bounding box center [307, 66] width 262 height 14
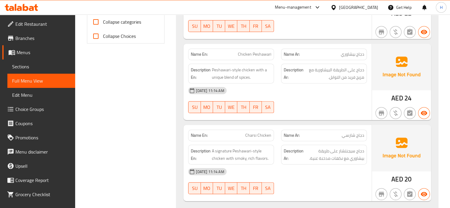
scroll to position [287, 0]
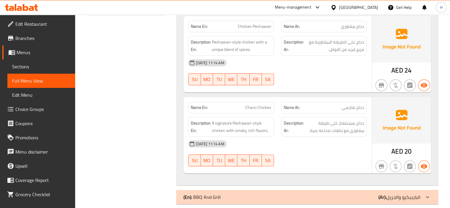
click at [342, 195] on div "(En): BBQ And Grill (Ar): الباربيكيو والجريل" at bounding box center [301, 196] width 237 height 7
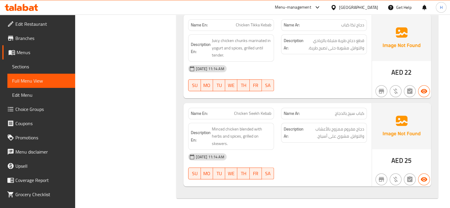
scroll to position [641, 0]
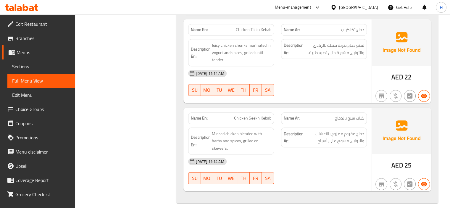
click at [300, 100] on div "Name En: Chicken Tikka Kebab Name Ar: دجاج تكا كباب Description En: Juicy chick…" at bounding box center [277, 61] width 188 height 84
click at [59, 65] on span "Sections" at bounding box center [41, 66] width 58 height 7
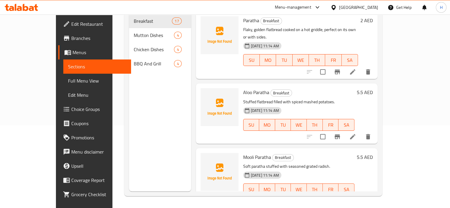
scroll to position [83, 0]
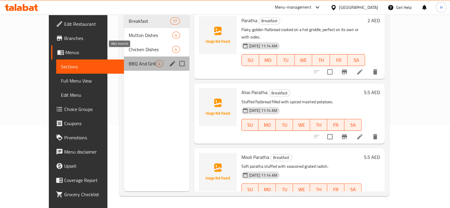
click at [129, 60] on span "BBQ And Grill" at bounding box center [142, 63] width 27 height 7
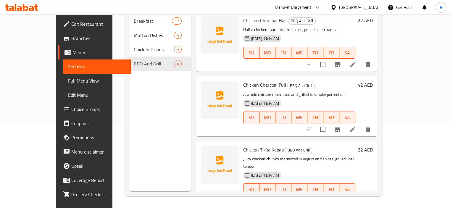
scroll to position [65, 0]
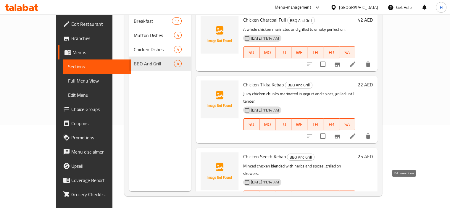
click at [356, 205] on icon at bounding box center [352, 208] width 7 height 7
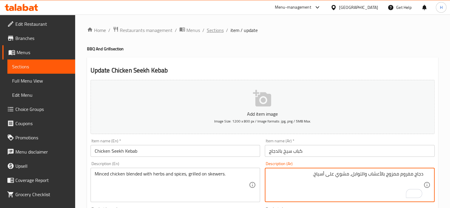
click at [213, 30] on span "Sections" at bounding box center [215, 30] width 17 height 7
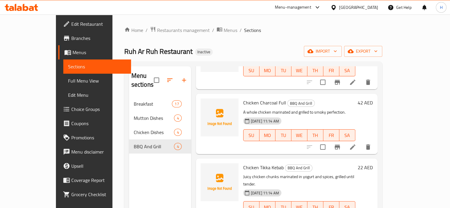
scroll to position [83, 0]
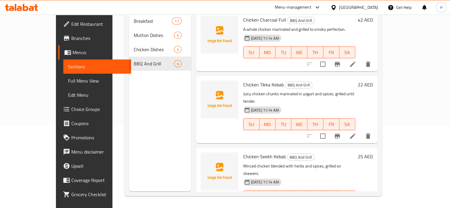
click at [375, 129] on div at bounding box center [338, 136] width 73 height 14
click at [361, 131] on li at bounding box center [352, 136] width 17 height 11
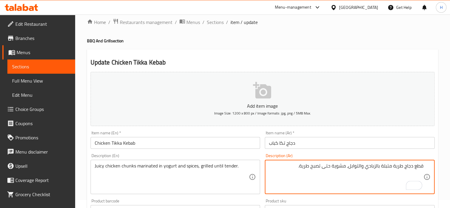
scroll to position [8, 0]
click at [398, 165] on textarea "قطع دجاج طرية متبلة بالزبادي والتوابل، مشوية حتى تصبح طرية." at bounding box center [346, 177] width 154 height 28
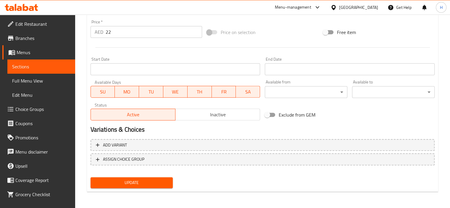
type textarea "قطع دجاج عصارية متبلة بالزبادي والتوابل، مشوية حتى تصبح طرية."
click at [167, 177] on button "Update" at bounding box center [132, 182] width 83 height 11
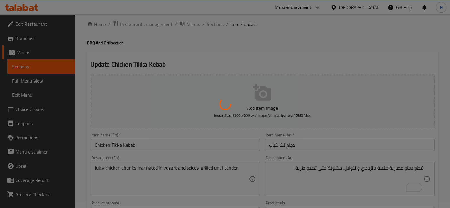
scroll to position [0, 0]
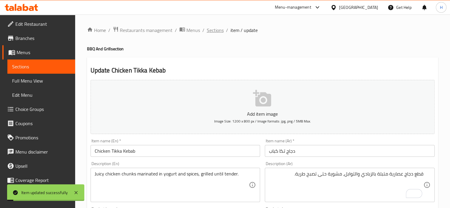
click at [208, 34] on span "Sections" at bounding box center [215, 30] width 17 height 7
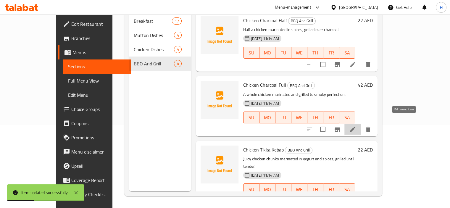
click at [355, 127] on icon at bounding box center [352, 129] width 5 height 5
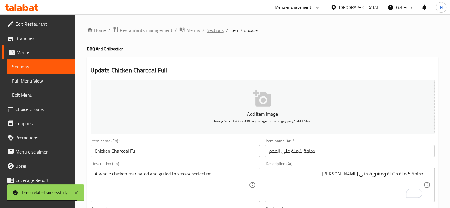
click at [216, 33] on span "Sections" at bounding box center [215, 30] width 17 height 7
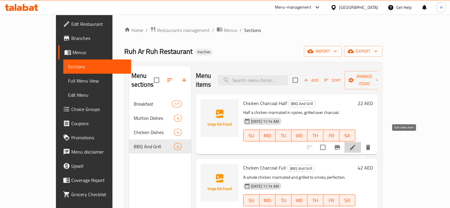
click at [356, 144] on icon at bounding box center [352, 147] width 7 height 7
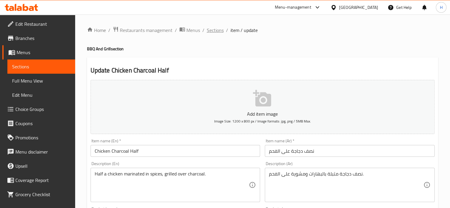
click at [216, 29] on span "Sections" at bounding box center [215, 30] width 17 height 7
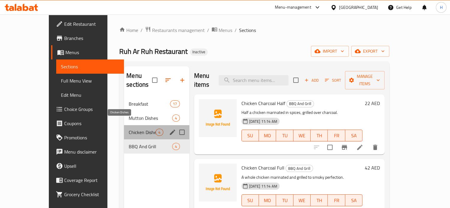
click at [129, 129] on span "Chicken Dishes" at bounding box center [142, 132] width 27 height 7
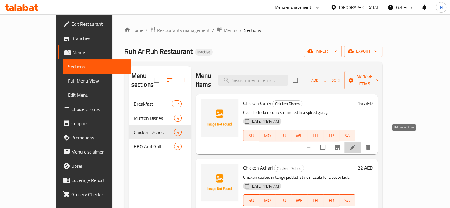
click at [356, 144] on icon at bounding box center [352, 147] width 7 height 7
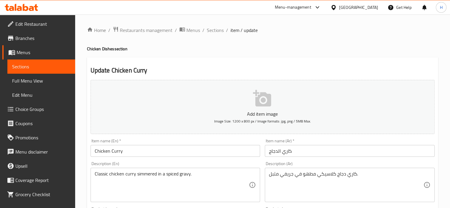
scroll to position [20, 0]
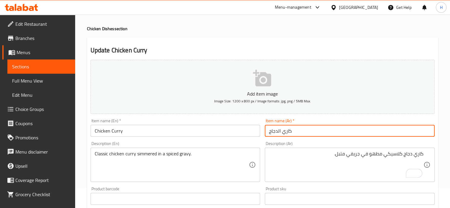
click at [385, 133] on input "كاري الدجاج" at bounding box center [350, 131] width 170 height 12
click at [416, 131] on input "كاري الدجاج" at bounding box center [350, 131] width 170 height 12
type input "كاري دجاج"
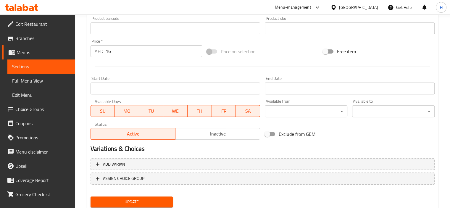
scroll to position [203, 0]
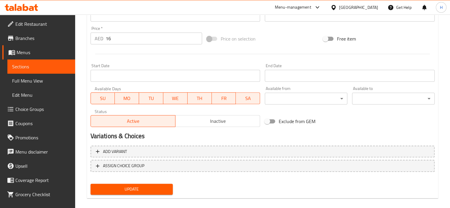
type textarea "كاري دجاج كلاسيكي مطهو ببطئ في جريفي متبل."
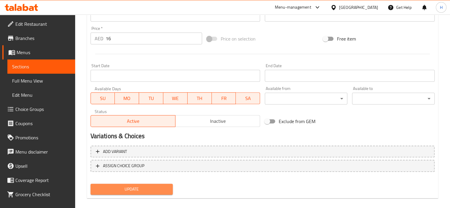
click at [141, 186] on span "Update" at bounding box center [131, 188] width 73 height 7
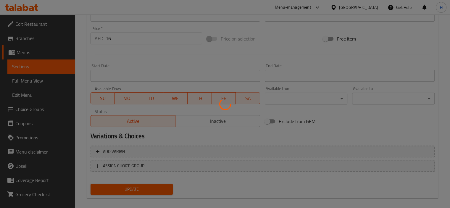
scroll to position [0, 0]
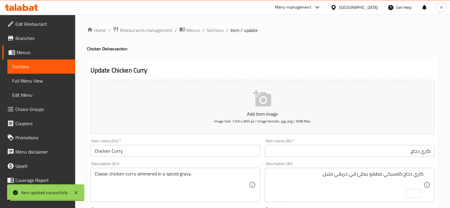
click at [214, 29] on span "Sections" at bounding box center [215, 30] width 17 height 7
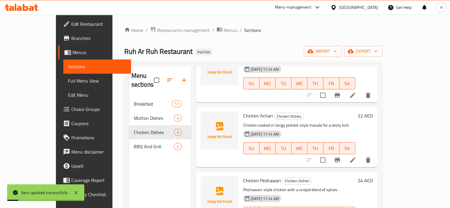
scroll to position [65, 0]
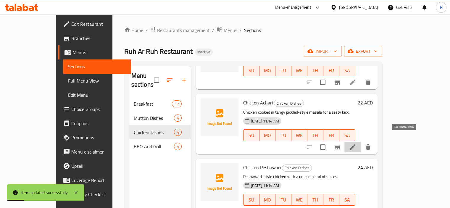
click at [356, 143] on icon at bounding box center [352, 146] width 7 height 7
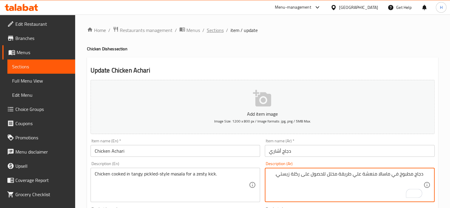
click at [212, 28] on span "Sections" at bounding box center [215, 30] width 17 height 7
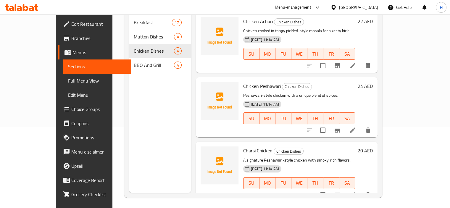
scroll to position [82, 0]
click at [361, 125] on li at bounding box center [352, 130] width 17 height 11
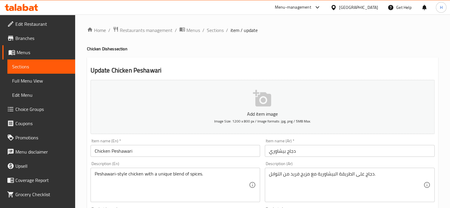
click at [361, 169] on div "دجاج على الطريقة البيشاورية مع مزيج فريد من التوابل. Description (Ar)" at bounding box center [350, 185] width 170 height 34
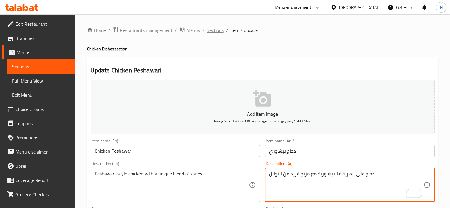
click at [218, 34] on span "Sections" at bounding box center [215, 30] width 17 height 7
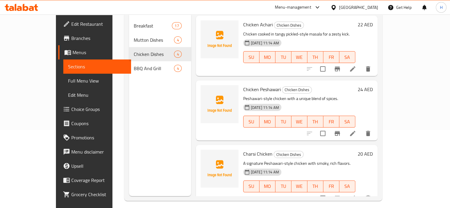
scroll to position [83, 0]
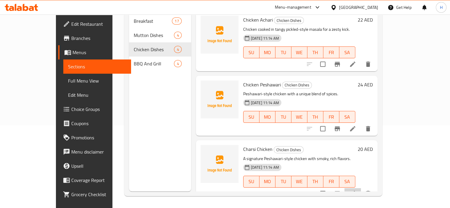
click at [361, 188] on li at bounding box center [352, 193] width 17 height 11
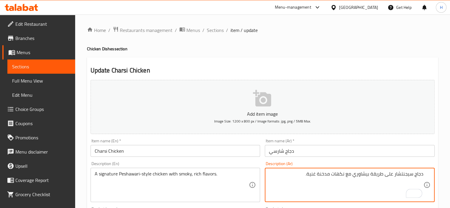
click at [401, 175] on textarea "دجاج سيجنتشار على طريقة بيشاوري مع نكهات مدخنة غنية." at bounding box center [346, 185] width 154 height 28
click at [403, 175] on textarea "دجاج سيجنتش على طريقة بيشاوري مع نكهات مدخنة غنية." at bounding box center [346, 185] width 154 height 28
click at [394, 176] on textarea "دجاج سيجنيتش على طريقة بيشاوري مع نكهات مدخنة غنية." at bounding box center [346, 185] width 154 height 28
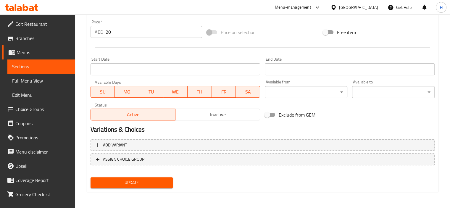
type textarea "دجاج سيجنيتشر على طريقة بيشاوري مع نكهات مدخنة غنية."
click at [147, 177] on button "Update" at bounding box center [132, 182] width 83 height 11
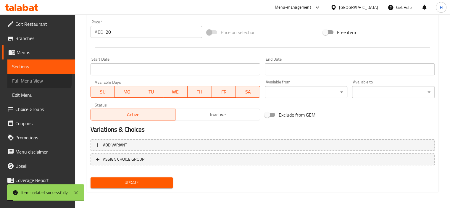
click at [34, 79] on span "Full Menu View" at bounding box center [41, 80] width 58 height 7
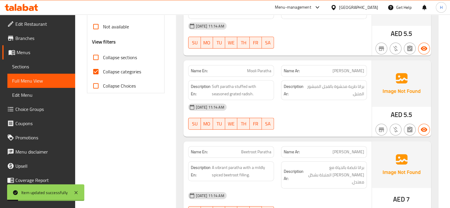
scroll to position [233, 0]
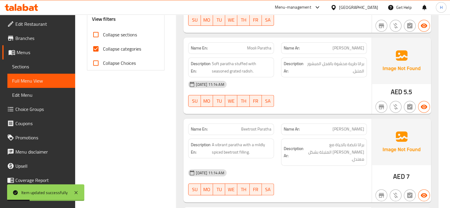
click at [126, 45] on span "Collapse categories" at bounding box center [122, 48] width 38 height 7
click at [103, 45] on input "Collapse categories" at bounding box center [96, 49] width 14 height 14
checkbox input "false"
click at [121, 36] on span "Collapse sections" at bounding box center [120, 34] width 34 height 7
click at [103, 36] on input "Collapse sections" at bounding box center [96, 35] width 14 height 14
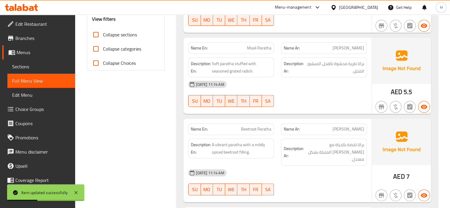
checkbox input "true"
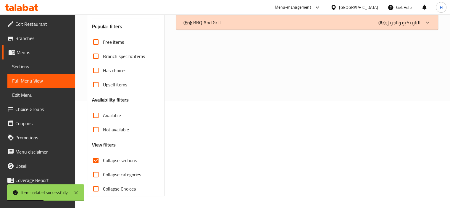
scroll to position [107, 0]
click at [213, 23] on p "(En): BBQ And Grill" at bounding box center [201, 22] width 37 height 7
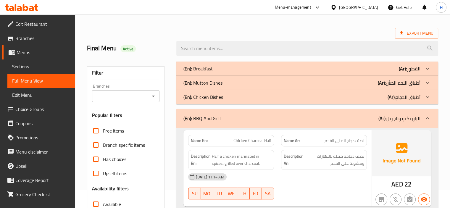
scroll to position [0, 0]
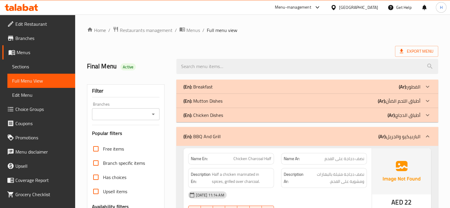
click at [317, 117] on div "(En): Chicken Dishes (Ar): أطباق الدجاج" at bounding box center [301, 115] width 237 height 7
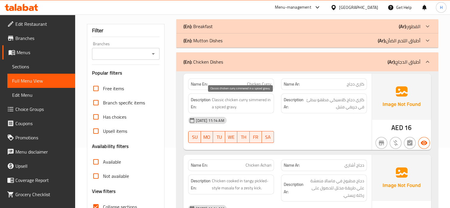
scroll to position [60, 0]
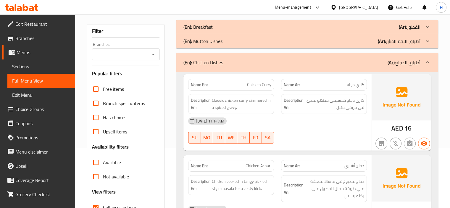
click at [230, 48] on div "(En): Mutton Dishes (Ar): أطباق اللحم الضأن" at bounding box center [307, 41] width 262 height 14
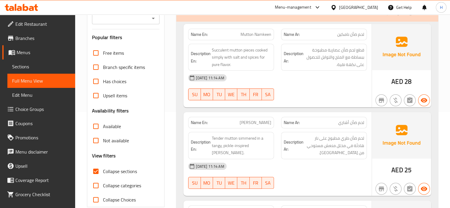
scroll to position [41, 0]
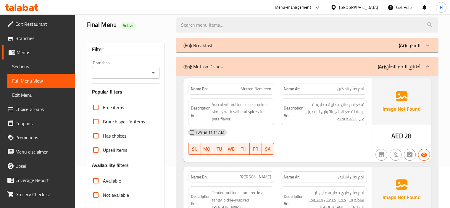
click at [252, 42] on div "(En): Breakfast (Ar): الفطور" at bounding box center [301, 45] width 237 height 7
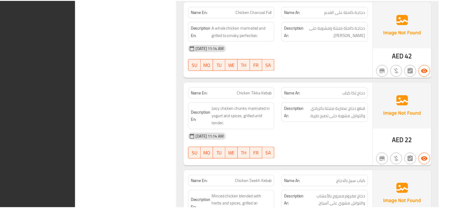
scroll to position [2413, 0]
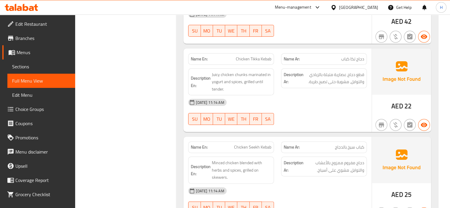
scroll to position [2413, 0]
click at [45, 63] on span "Sections" at bounding box center [41, 66] width 58 height 7
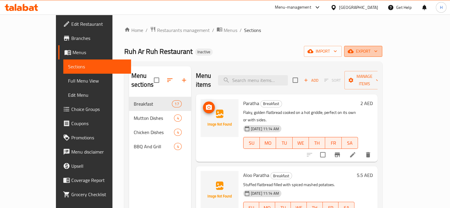
click at [382, 49] on button "export" at bounding box center [363, 51] width 38 height 11
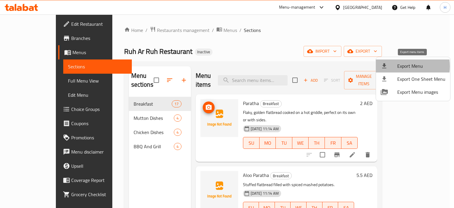
click at [401, 66] on span "Export Menu" at bounding box center [422, 65] width 48 height 7
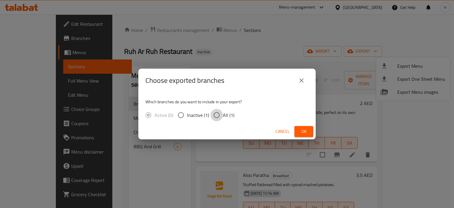
click at [215, 115] on input "All (1)" at bounding box center [217, 115] width 12 height 12
radio input "true"
click at [298, 132] on button "Ok" at bounding box center [304, 131] width 19 height 11
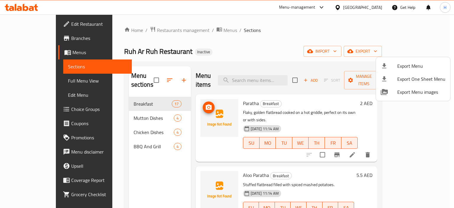
click at [353, 10] on div at bounding box center [227, 104] width 454 height 208
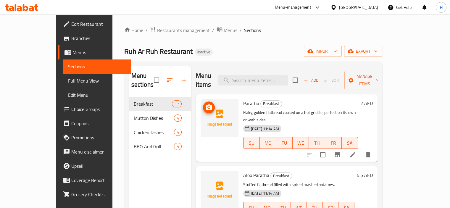
click at [351, 8] on div "[GEOGRAPHIC_DATA]" at bounding box center [358, 7] width 39 height 7
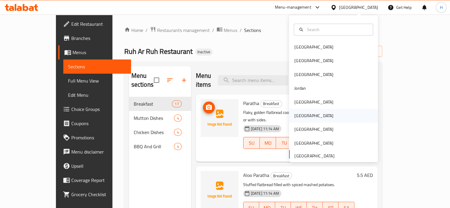
click at [299, 113] on div "Oman" at bounding box center [313, 115] width 39 height 7
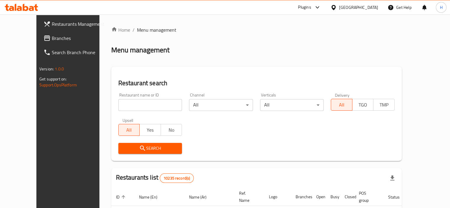
click at [58, 36] on span "Branches" at bounding box center [79, 38] width 55 height 7
click at [55, 37] on span "Branches" at bounding box center [79, 38] width 55 height 7
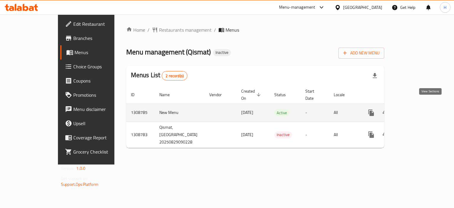
click at [421, 107] on link "enhanced table" at bounding box center [414, 113] width 14 height 14
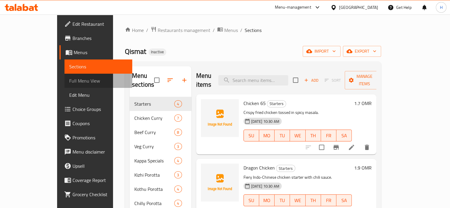
click at [69, 83] on span "Full Menu View" at bounding box center [98, 80] width 58 height 7
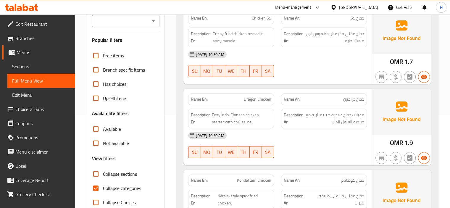
scroll to position [102, 0]
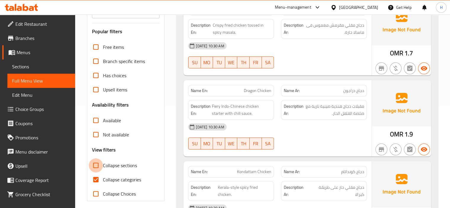
click at [99, 170] on input "Collapse sections" at bounding box center [96, 165] width 14 height 14
checkbox input "true"
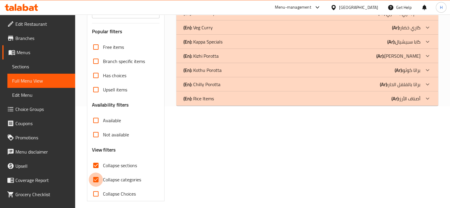
click at [98, 175] on input "Collapse categories" at bounding box center [96, 179] width 14 height 14
checkbox input "false"
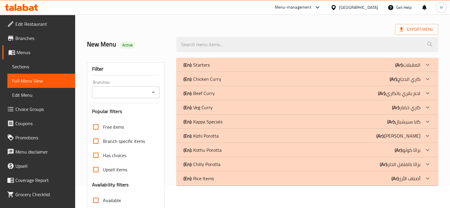
scroll to position [21, 0]
click at [235, 60] on div "(En): Starters (Ar): المقبلات" at bounding box center [307, 65] width 262 height 14
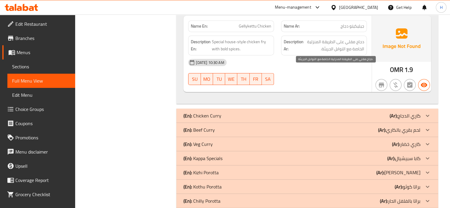
scroll to position [353, 0]
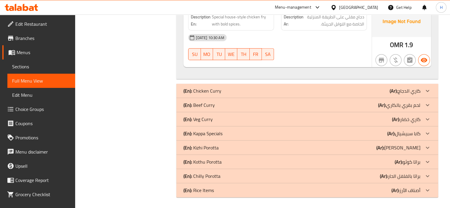
click at [414, 91] on p "(Ar): كاري الدجاج" at bounding box center [405, 90] width 31 height 7
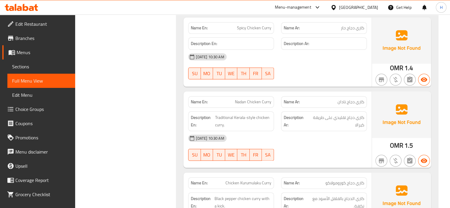
scroll to position [684, 0]
click at [256, 22] on div "Name En: Spicy Chicken Curry" at bounding box center [231, 28] width 86 height 12
copy span "Spicy Chicken Curry"
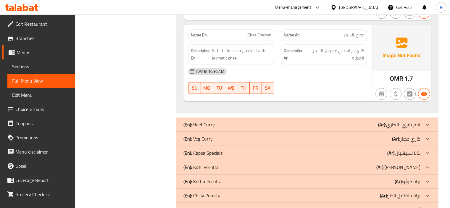
scroll to position [931, 0]
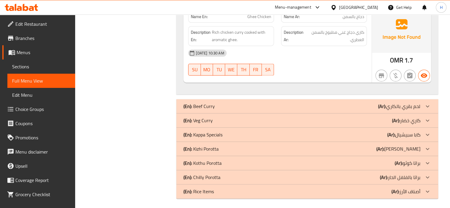
click at [417, 105] on p "(Ar): لحم بقري بالكاري" at bounding box center [399, 106] width 42 height 7
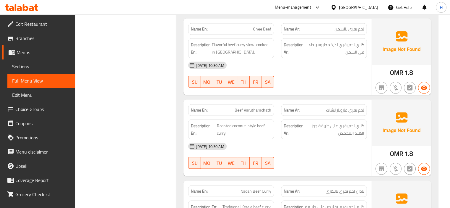
scroll to position [1197, 0]
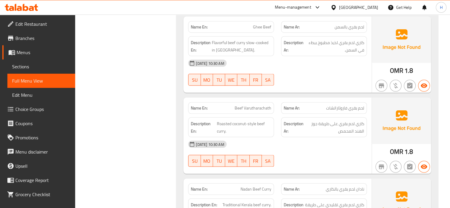
click at [268, 58] on div "[DATE] 10:30 AM" at bounding box center [278, 63] width 186 height 14
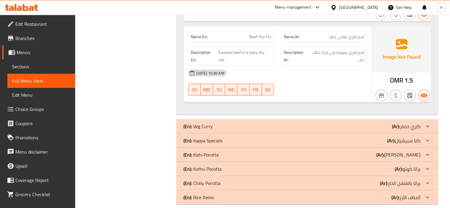
scroll to position [1597, 0]
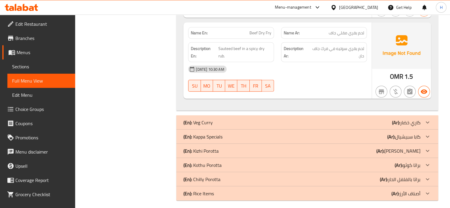
click at [40, 65] on span "Sections" at bounding box center [41, 66] width 58 height 7
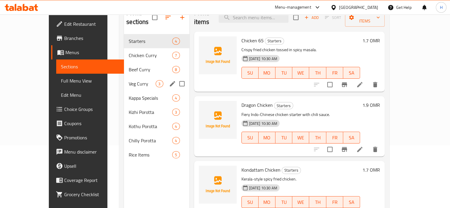
scroll to position [63, 0]
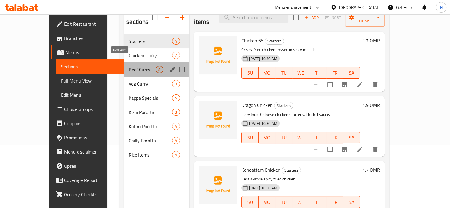
click at [129, 66] on span "Beef Curry" at bounding box center [142, 69] width 27 height 7
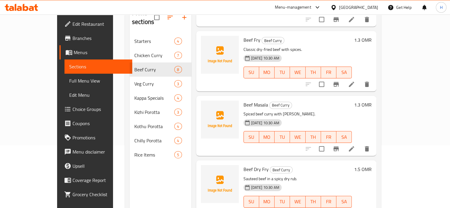
scroll to position [83, 0]
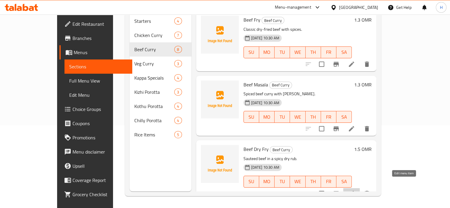
click at [355, 190] on icon at bounding box center [351, 193] width 7 height 7
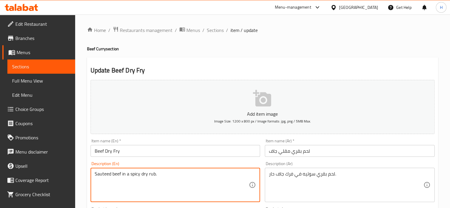
click at [138, 184] on textarea "Sauteed beef in a spicy dry rub." at bounding box center [172, 185] width 154 height 28
paste textarea "picy and crispy beef fry"
type textarea "Spicy and crispy beef fry."
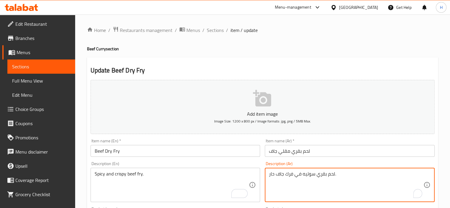
click at [318, 173] on textarea "لحم بقري سوتيه في فرك جاف حار." at bounding box center [346, 185] width 154 height 28
paste textarea "مقلي حار ومقرمش"
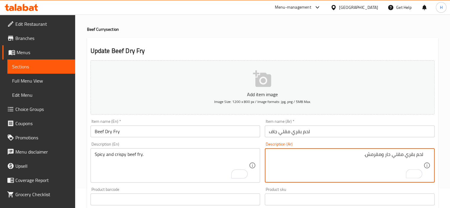
scroll to position [210, 0]
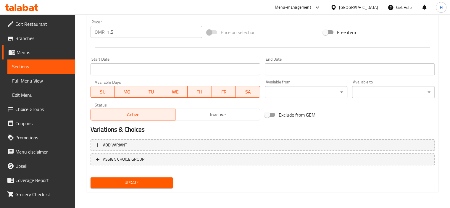
type textarea "لحم بقري مقلي حار ومقرمش."
click at [147, 179] on span "Update" at bounding box center [131, 182] width 73 height 7
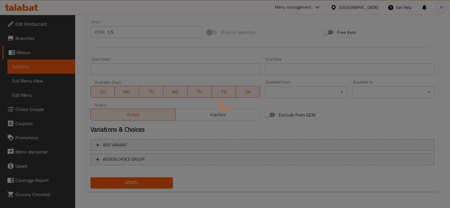
scroll to position [0, 0]
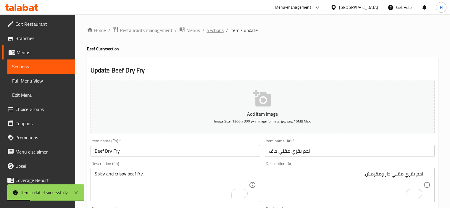
click at [222, 31] on span "Sections" at bounding box center [215, 30] width 17 height 7
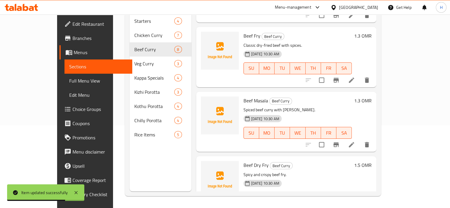
scroll to position [307, 0]
click at [355, 141] on icon at bounding box center [351, 144] width 7 height 7
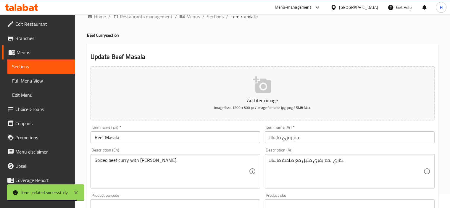
scroll to position [20, 0]
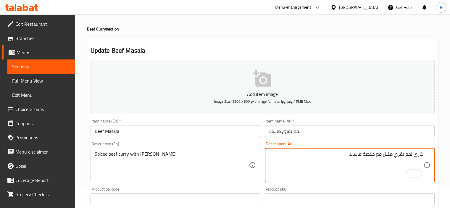
click at [371, 157] on textarea "كاري لحم بقري متبل مع صلصة ماسالا." at bounding box center [346, 165] width 154 height 28
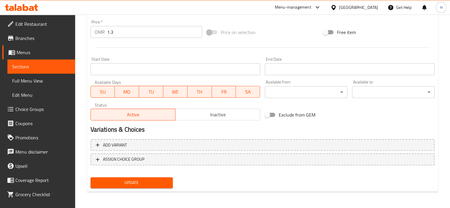
type textarea "كاري لحم بقري متبل مع [PERSON_NAME]."
click at [163, 179] on span "Update" at bounding box center [131, 182] width 73 height 7
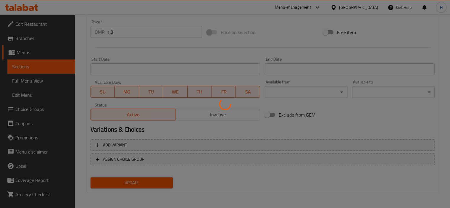
scroll to position [0, 0]
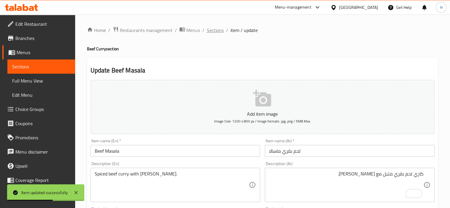
click at [217, 30] on span "Sections" at bounding box center [215, 30] width 17 height 7
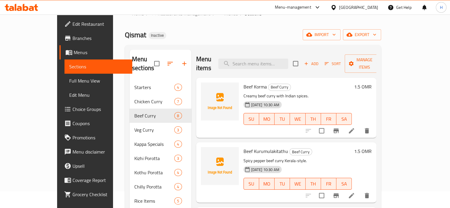
scroll to position [16, 0]
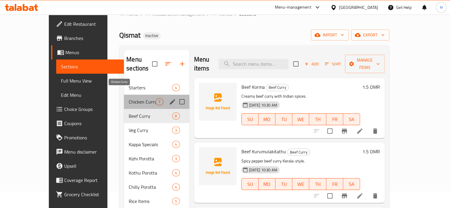
click at [129, 98] on span "Chicken Curry" at bounding box center [142, 101] width 27 height 7
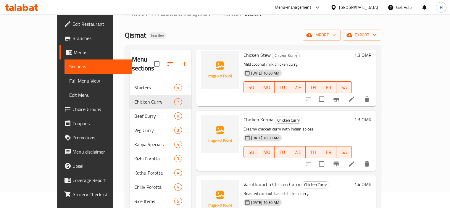
scroll to position [6, 0]
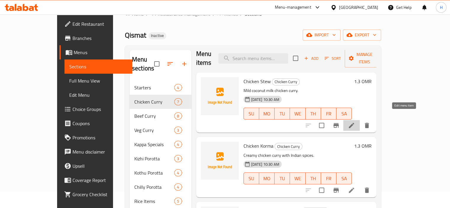
click at [354, 123] on icon at bounding box center [351, 125] width 5 height 5
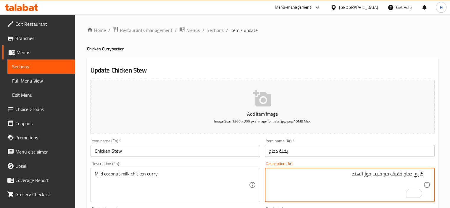
click at [394, 178] on textarea "كاري دجاج خفيف مع حليب جوز الهند" at bounding box center [346, 185] width 154 height 28
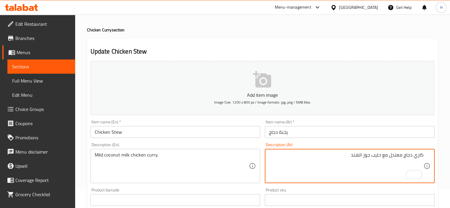
scroll to position [20, 0]
click at [396, 154] on textarea "كاري دجاج معتدل مع حليب جوز الهند" at bounding box center [346, 165] width 154 height 28
click at [337, 152] on textarea "كاري دجاج مع حليب جوز الهند" at bounding box center [346, 165] width 154 height 28
paste textarea "معتدل"
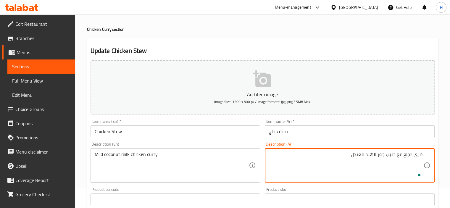
scroll to position [210, 0]
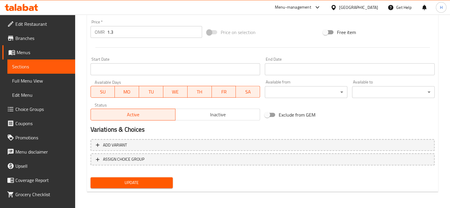
type textarea "كاري دجاج مع حليب جوز الهند معتدل"
click at [136, 178] on button "Update" at bounding box center [132, 182] width 83 height 11
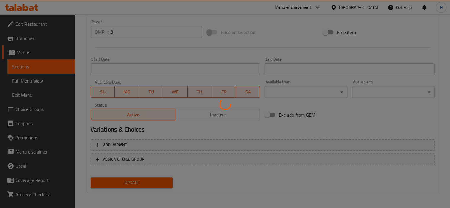
scroll to position [0, 0]
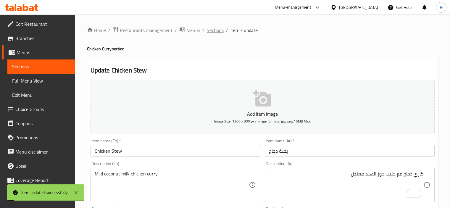
click at [213, 32] on span "Sections" at bounding box center [215, 30] width 17 height 7
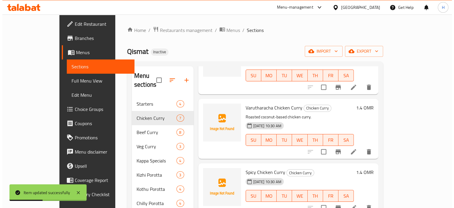
scroll to position [133, 0]
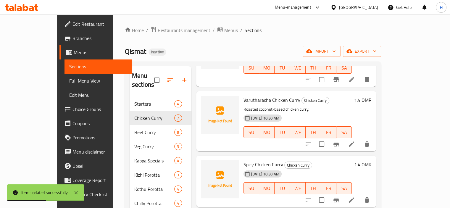
click at [374, 141] on div at bounding box center [337, 144] width 73 height 14
click at [354, 141] on icon at bounding box center [351, 143] width 5 height 5
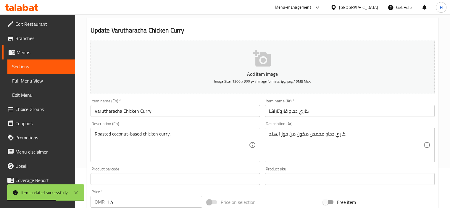
scroll to position [53, 0]
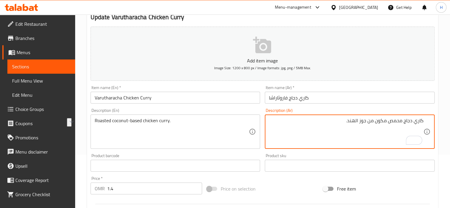
drag, startPoint x: 367, startPoint y: 122, endPoint x: 387, endPoint y: 123, distance: 19.6
click at [387, 123] on textarea "كاري دجاج محمص مكون من جوز الهند." at bounding box center [346, 132] width 154 height 28
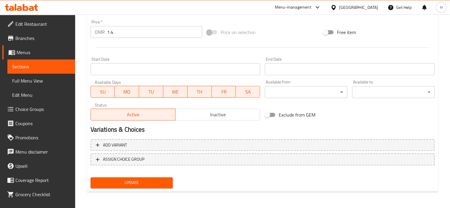
type textarea "كاري دجاج محمص أساسه جوز الهند."
click at [157, 185] on span "Update" at bounding box center [131, 182] width 73 height 7
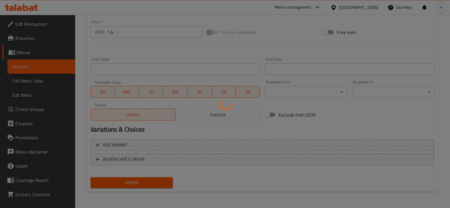
scroll to position [0, 0]
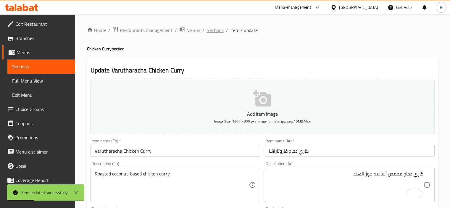
click at [216, 30] on span "Sections" at bounding box center [215, 30] width 17 height 7
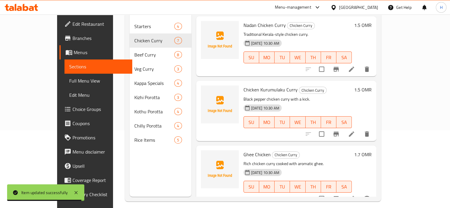
scroll to position [83, 0]
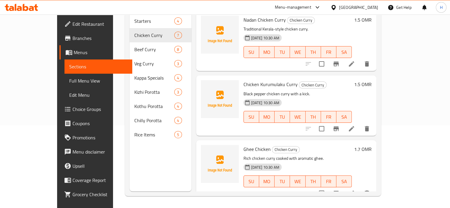
click at [74, 53] on span "Menus" at bounding box center [101, 52] width 54 height 7
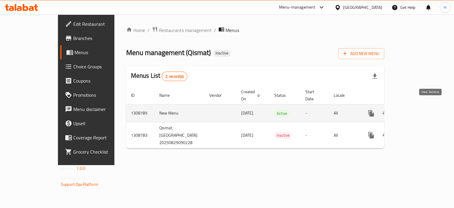
click at [421, 106] on link "enhanced table" at bounding box center [414, 113] width 14 height 14
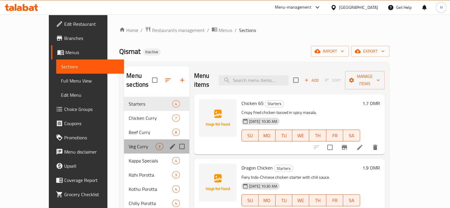
click at [132, 139] on div "Veg Curry 3" at bounding box center [156, 146] width 65 height 14
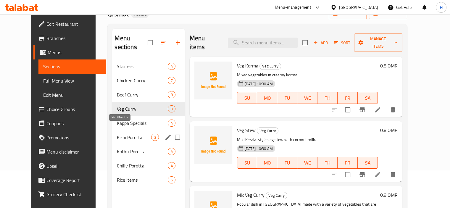
scroll to position [33, 0]
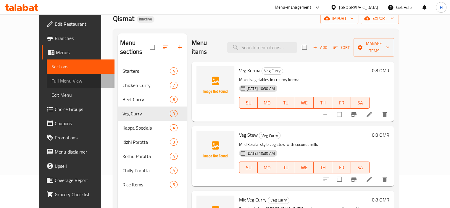
click at [57, 83] on span "Full Menu View" at bounding box center [80, 80] width 58 height 7
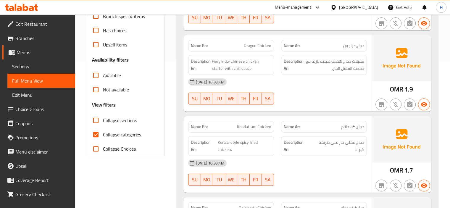
scroll to position [149, 0]
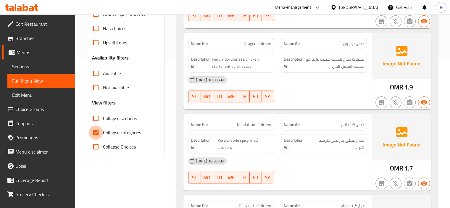
click at [95, 130] on input "Collapse categories" at bounding box center [96, 132] width 14 height 14
checkbox input "false"
click at [93, 121] on input "Collapse sections" at bounding box center [96, 118] width 14 height 14
checkbox input "true"
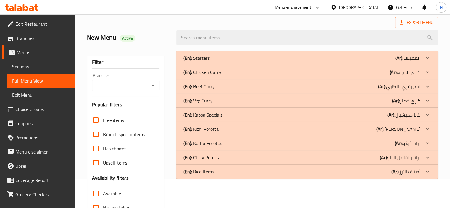
scroll to position [28, 0]
click at [243, 100] on div "(En): Veg Curry (Ar): كاري خضار" at bounding box center [301, 100] width 237 height 7
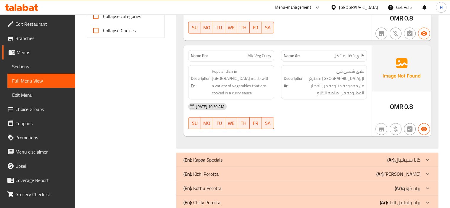
scroll to position [284, 0]
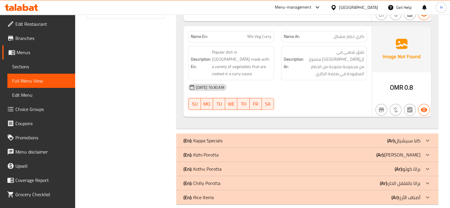
click at [257, 39] on span "Mix Veg Curry" at bounding box center [259, 36] width 24 height 6
copy span "Mix Veg Curry"
click at [257, 39] on span "Mix Veg Curry" at bounding box center [259, 36] width 24 height 6
click at [39, 67] on span "Sections" at bounding box center [41, 66] width 58 height 7
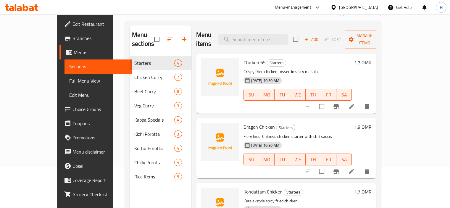
scroll to position [39, 0]
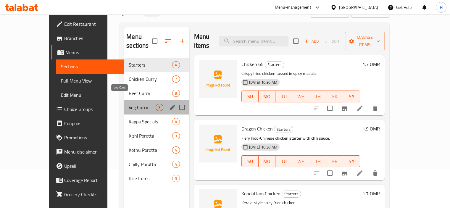
click at [136, 104] on span "Veg Curry" at bounding box center [142, 107] width 27 height 7
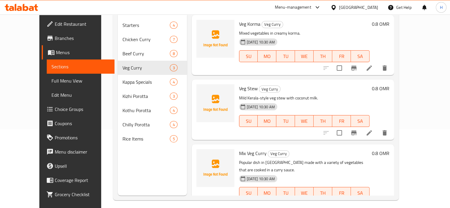
scroll to position [83, 0]
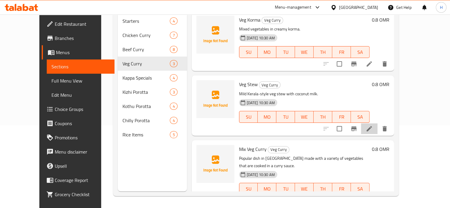
click at [377, 123] on li at bounding box center [369, 128] width 17 height 11
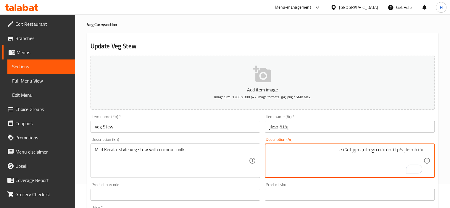
scroll to position [11, 0]
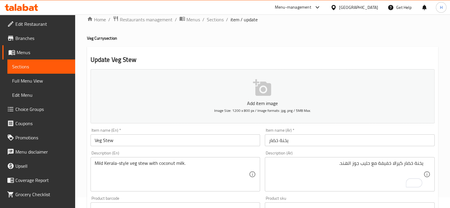
click at [162, 197] on div "Product barcode Product barcode" at bounding box center [176, 205] width 170 height 18
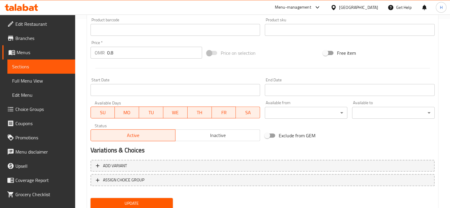
scroll to position [210, 0]
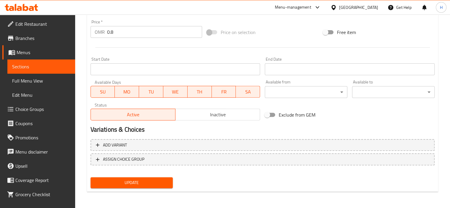
type textarea "يخنة خضار علي طريقة كيرالا معتدل مع حليب جوز ال[GEOGRAPHIC_DATA]."
click at [162, 184] on span "Update" at bounding box center [131, 182] width 73 height 7
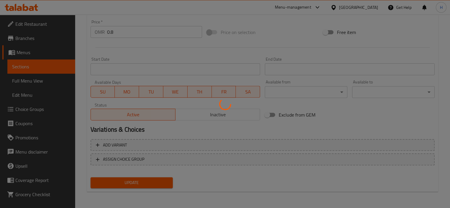
scroll to position [0, 0]
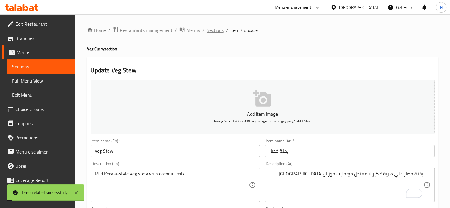
click at [216, 30] on span "Sections" at bounding box center [215, 30] width 17 height 7
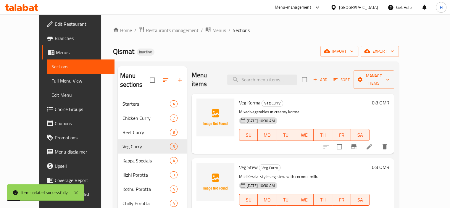
scroll to position [83, 0]
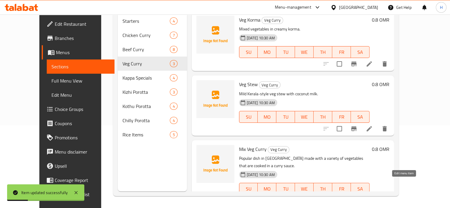
click at [373, 197] on icon at bounding box center [369, 200] width 7 height 7
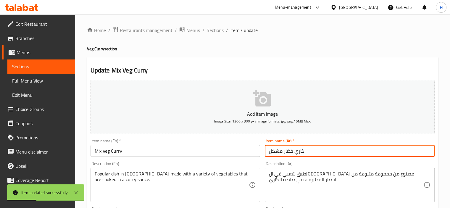
click at [308, 149] on input "كاري خضار مشكل" at bounding box center [350, 151] width 170 height 12
click at [363, 153] on input "كاري خضار مشكل" at bounding box center [350, 151] width 170 height 12
type input "كاري خضار"
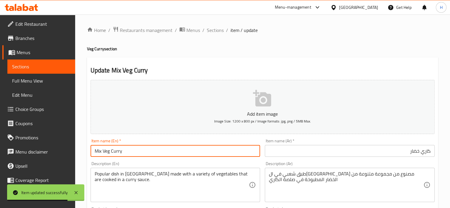
click at [98, 150] on input "Mix Veg Curry" at bounding box center [176, 151] width 170 height 12
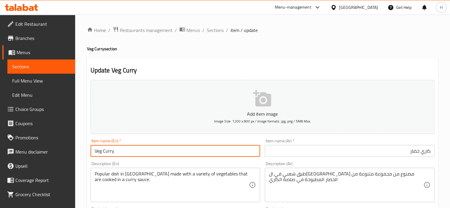
type input "Veg Curry"
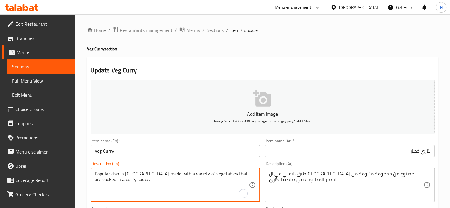
click at [157, 188] on textarea "Popular dish in India made with a variety of vegetables that are cooked in a cu…" at bounding box center [172, 185] width 154 height 28
paste textarea "Simple mixed vegetable curry"
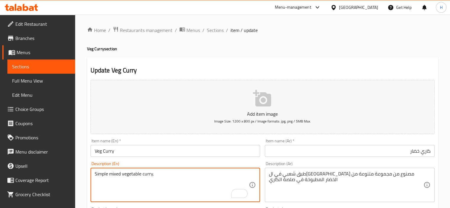
type textarea "Simple mixed vegetable curry."
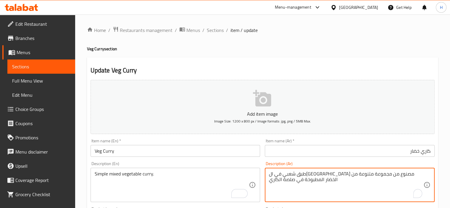
click at [351, 184] on textarea "طبق شعبي في ال[GEOGRAPHIC_DATA] مصنوع من مجموعة متنوعة من الخضار المطبوخة في صل…" at bounding box center [346, 185] width 154 height 28
paste textarea "كاري الخضار المختلط البسيط."
click at [408, 178] on textarea "كاري الخضار المختلط البسيط." at bounding box center [346, 185] width 154 height 28
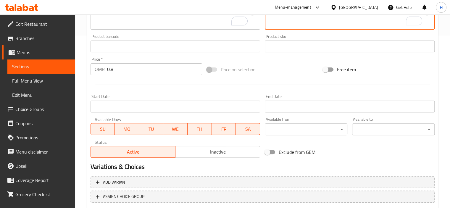
scroll to position [210, 0]
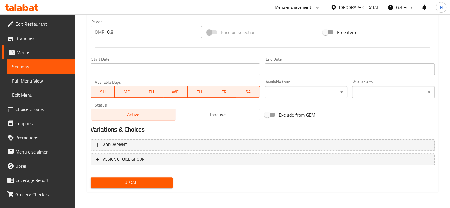
type textarea "كاري خضروات مشكل بسيط."
click at [157, 178] on button "Update" at bounding box center [132, 182] width 83 height 11
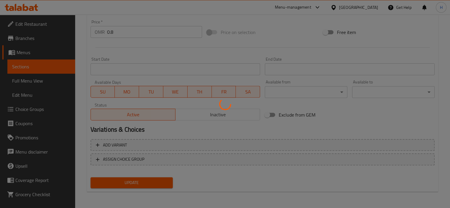
scroll to position [0, 0]
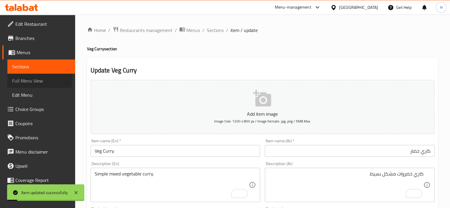
click at [33, 78] on span "Full Menu View" at bounding box center [41, 80] width 58 height 7
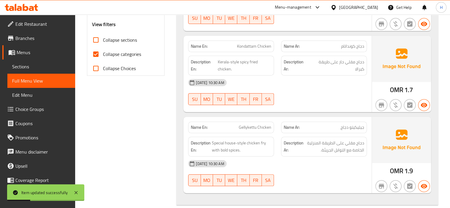
scroll to position [228, 0]
click at [99, 59] on input "Collapse categories" at bounding box center [96, 53] width 14 height 14
checkbox input "false"
click at [95, 41] on input "Collapse sections" at bounding box center [96, 39] width 14 height 14
checkbox input "true"
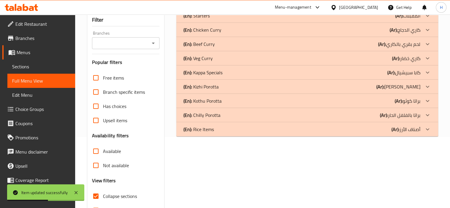
scroll to position [70, 0]
click at [230, 72] on div "(En): Kappa Specials (Ar): كابا سبيشيال" at bounding box center [301, 73] width 237 height 7
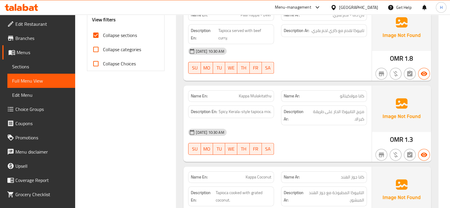
scroll to position [232, 0]
click at [284, 48] on div "[DATE] 10:30 AM" at bounding box center [278, 51] width 186 height 14
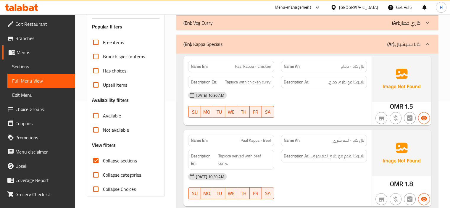
scroll to position [106, 0]
click at [372, 106] on div "OMR 1.5" at bounding box center [401, 91] width 59 height 69
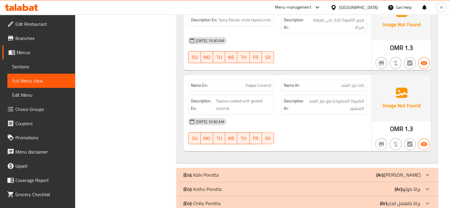
scroll to position [351, 0]
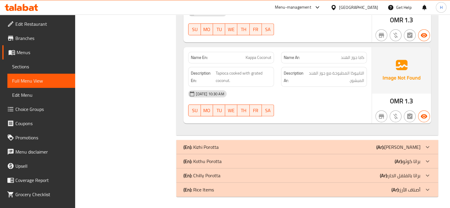
click at [254, 148] on div "(En): [PERSON_NAME] (Ar): [PERSON_NAME]" at bounding box center [301, 146] width 237 height 7
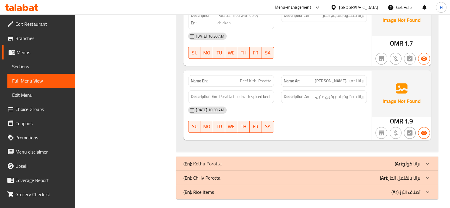
scroll to position [606, 0]
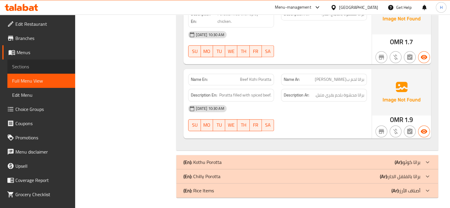
click at [44, 61] on link "Sections" at bounding box center [41, 66] width 68 height 14
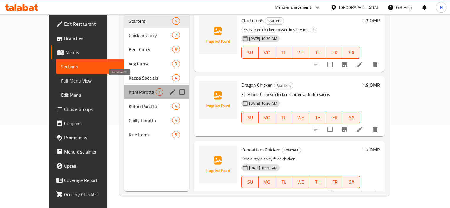
click at [129, 88] on span "Kizhi Porotta" at bounding box center [142, 91] width 27 height 7
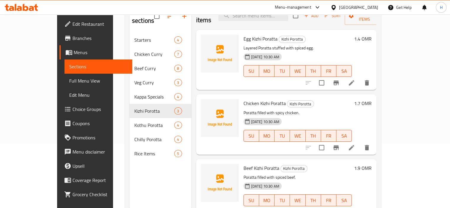
scroll to position [70, 0]
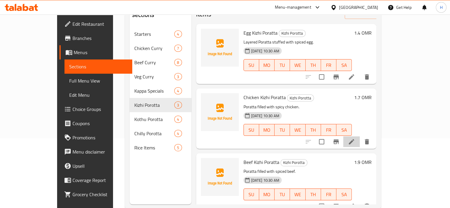
click at [360, 137] on li at bounding box center [351, 141] width 17 height 11
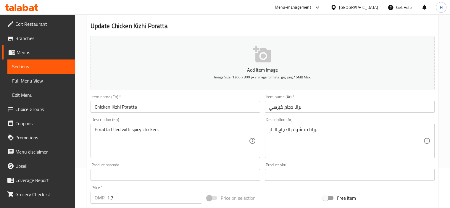
scroll to position [42, 0]
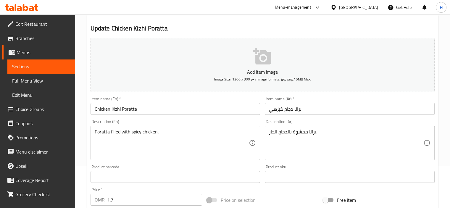
click at [110, 127] on div "Poratta filled with spicy chicken. Description (En)" at bounding box center [176, 143] width 170 height 34
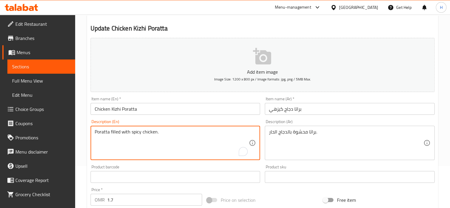
click at [110, 132] on textarea "Poratta filled with spicy chicken." at bounding box center [172, 143] width 154 height 28
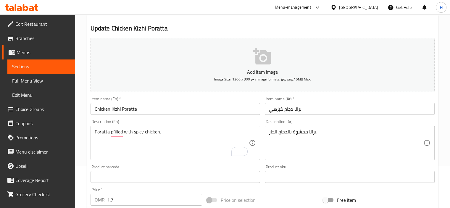
click at [110, 130] on textarea "Poratta pfilled with spicy chicken." at bounding box center [172, 143] width 154 height 28
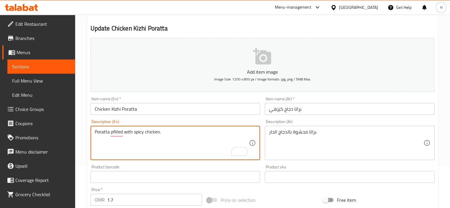
click at [110, 130] on textarea "Poratta pfilled with spicy chicken." at bounding box center [172, 143] width 154 height 28
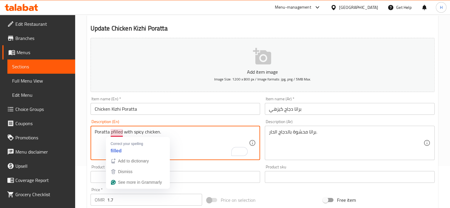
click at [112, 132] on textarea "Poratta pfilled with spicy chicken." at bounding box center [172, 143] width 154 height 28
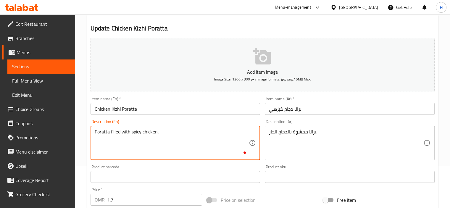
paste textarea "parcel"
type textarea "Poratta parcel filled with spicy chicken."
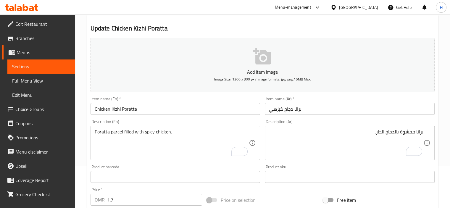
click at [425, 134] on div "براتا محشوة بالدجاج الحار. Description (Ar)" at bounding box center [350, 143] width 170 height 34
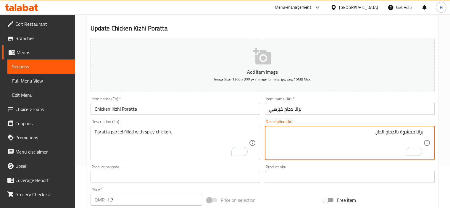
click at [425, 131] on div "براتا محشوة بالدجاج الحار. Description (Ar)" at bounding box center [350, 143] width 170 height 34
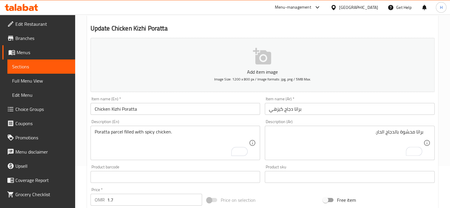
click at [425, 131] on div "براتا محشوة بالدجاج الحار. Description (Ar)" at bounding box center [350, 143] width 170 height 34
click at [424, 132] on div "براتا محشوة بالدجاج الحار. Description (Ar)" at bounding box center [350, 143] width 170 height 34
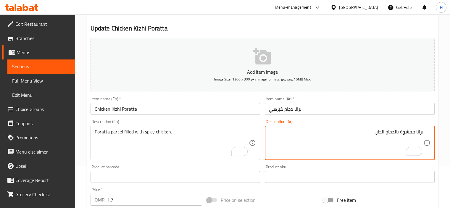
click at [422, 133] on textarea "براتا محشوة بالدجاج الحار." at bounding box center [346, 143] width 154 height 28
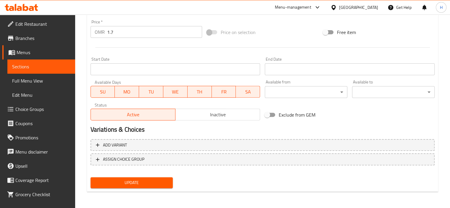
type textarea "قطعة براتا محشوة بالدجاج الحار."
click at [158, 187] on button "Update" at bounding box center [132, 182] width 83 height 11
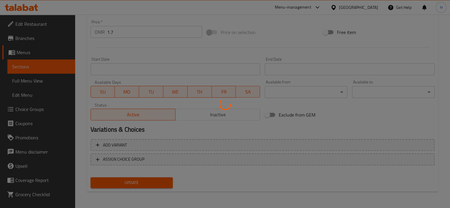
scroll to position [0, 0]
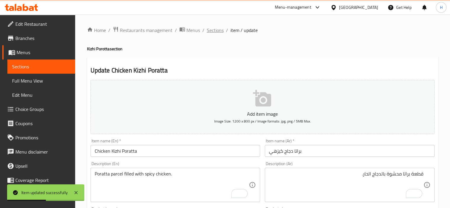
click at [214, 32] on span "Sections" at bounding box center [215, 30] width 17 height 7
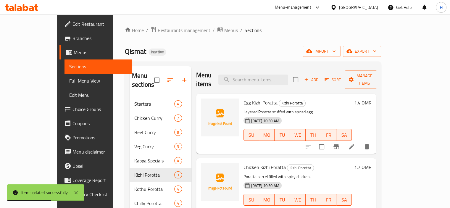
scroll to position [83, 0]
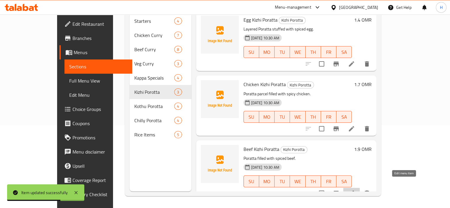
click at [354, 191] on icon at bounding box center [351, 193] width 5 height 5
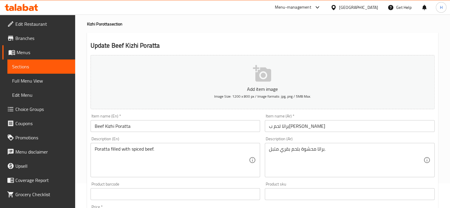
scroll to position [25, 0]
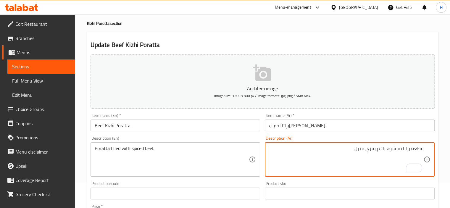
type textarea "قطعة براتا محشوة بلحم بقري متبل."
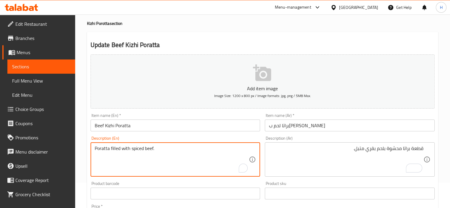
paste textarea "parcel"
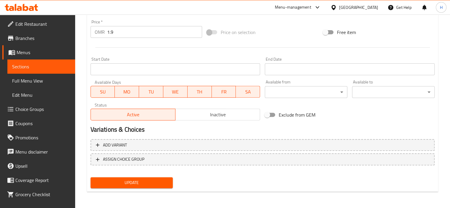
type textarea "Poratta parcel filled with spiced beef."
click at [135, 184] on span "Update" at bounding box center [131, 182] width 73 height 7
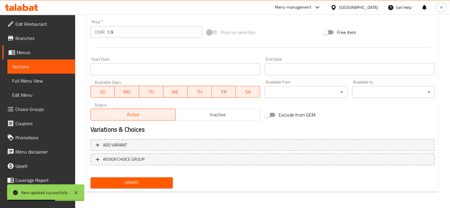
scroll to position [0, 0]
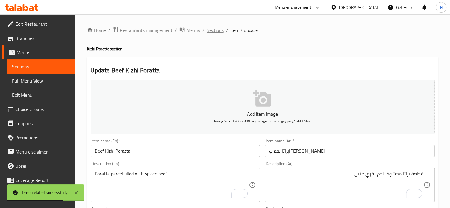
click at [213, 31] on span "Sections" at bounding box center [215, 30] width 17 height 7
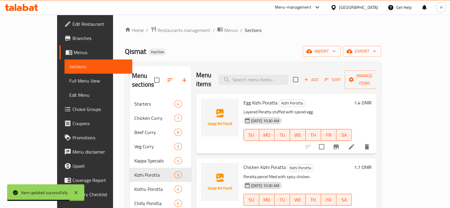
scroll to position [83, 0]
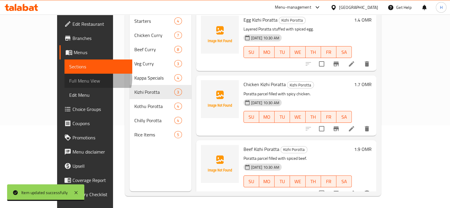
click at [69, 79] on span "Full Menu View" at bounding box center [98, 80] width 58 height 7
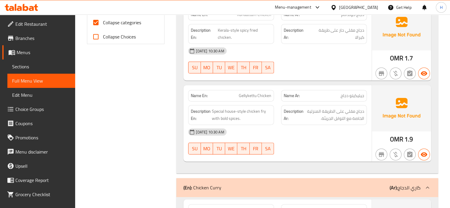
scroll to position [259, 0]
click at [99, 23] on input "Collapse categories" at bounding box center [96, 22] width 14 height 14
checkbox input "false"
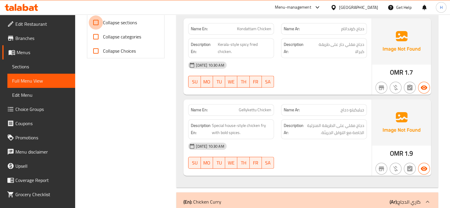
click at [99, 20] on input "Collapse sections" at bounding box center [96, 22] width 14 height 14
checkbox input "true"
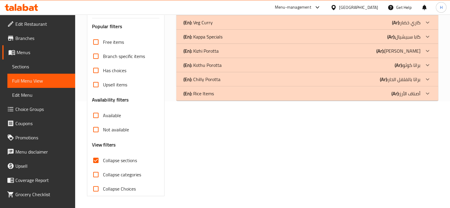
scroll to position [107, 0]
click at [228, 65] on div "(En): Kothu Porotta (Ar): براتا كوثو" at bounding box center [301, 65] width 237 height 7
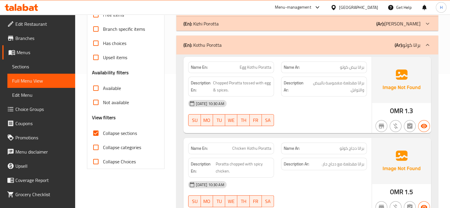
scroll to position [133, 0]
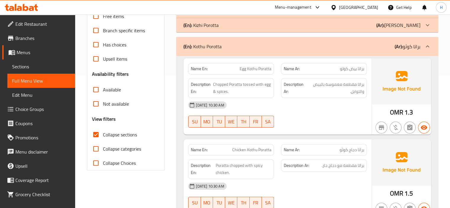
click at [443, 112] on div "Home / Restaurants management / Menus / Full menu view Export Menu New Menu Act…" at bounding box center [262, 158] width 375 height 553
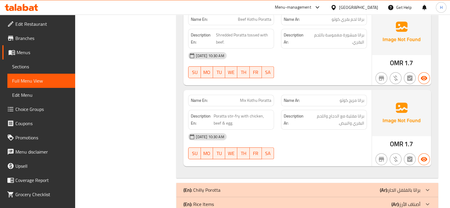
scroll to position [358, 0]
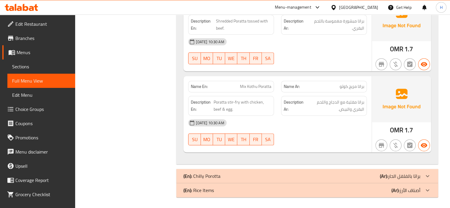
click at [368, 172] on div "(En): [PERSON_NAME] (Ar): براتا بالفلفل الحار" at bounding box center [301, 175] width 237 height 7
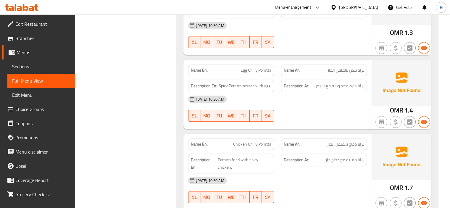
scroll to position [525, 0]
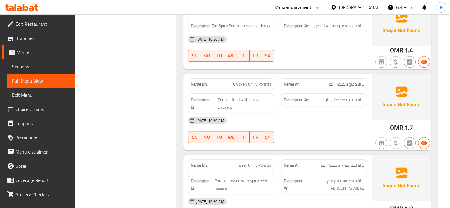
scroll to position [693, 0]
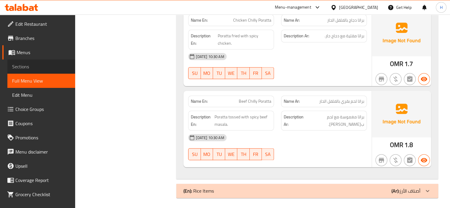
click at [42, 66] on span "Sections" at bounding box center [41, 66] width 58 height 7
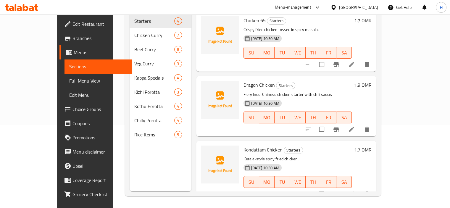
scroll to position [83, 0]
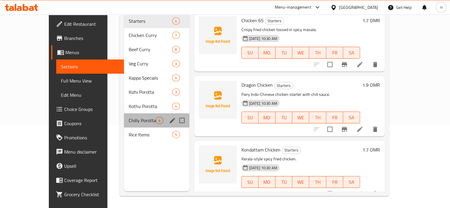
click at [132, 116] on div "Chilly Porotta 4" at bounding box center [156, 120] width 65 height 14
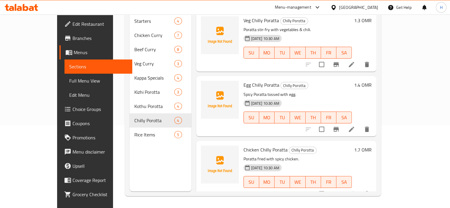
scroll to position [65, 0]
click at [355, 190] on icon at bounding box center [351, 193] width 7 height 7
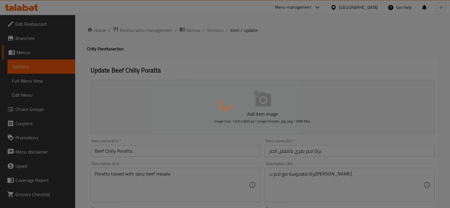
click at [354, 174] on div at bounding box center [225, 104] width 450 height 208
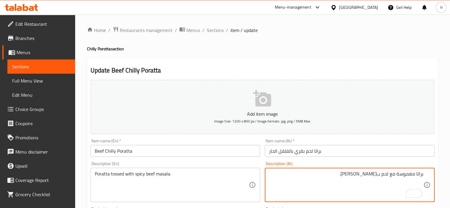
click at [354, 175] on textarea "براتا مغموسة مع لحم ب[PERSON_NAME]." at bounding box center [346, 185] width 154 height 28
paste textarea "ماسالا"
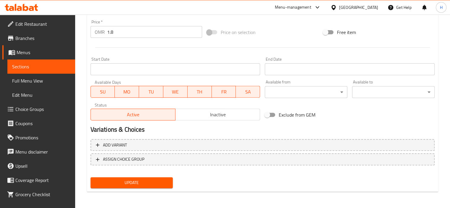
type textarea "براتا مغموسة في [GEOGRAPHIC_DATA] لحم بقري حار."
click at [169, 180] on button "Update" at bounding box center [132, 182] width 83 height 11
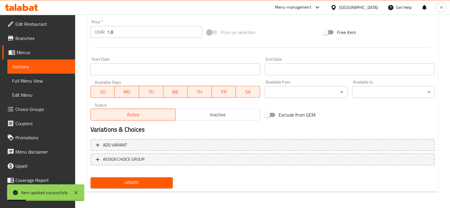
click at [58, 79] on span "Full Menu View" at bounding box center [41, 80] width 58 height 7
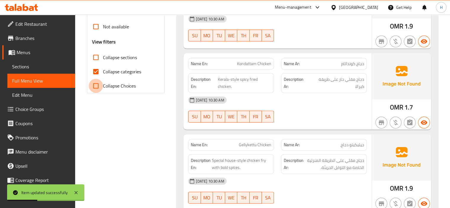
click at [92, 86] on input "Collapse Choices" at bounding box center [96, 86] width 14 height 14
checkbox input "true"
click at [94, 72] on input "Collapse categories" at bounding box center [96, 71] width 14 height 14
checkbox input "false"
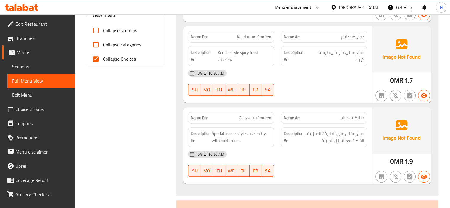
scroll to position [236, 0]
click at [106, 58] on span "Collapse Choices" at bounding box center [119, 59] width 33 height 7
click at [103, 58] on input "Collapse Choices" at bounding box center [96, 59] width 14 height 14
checkbox input "false"
click at [99, 45] on input "Collapse categories" at bounding box center [96, 45] width 14 height 14
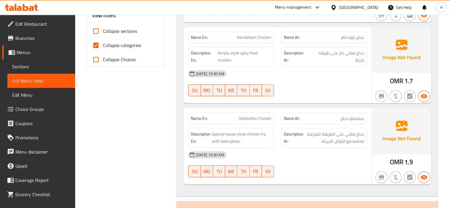
click at [99, 45] on input "Collapse categories" at bounding box center [96, 45] width 14 height 14
checkbox input "false"
click at [93, 27] on input "Collapse sections" at bounding box center [96, 31] width 14 height 14
checkbox input "true"
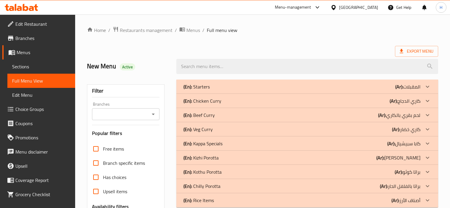
scroll to position [107, 0]
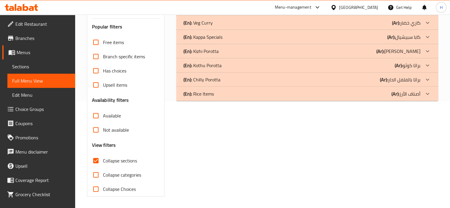
click at [212, 93] on p "(En): Rice Items" at bounding box center [198, 93] width 30 height 7
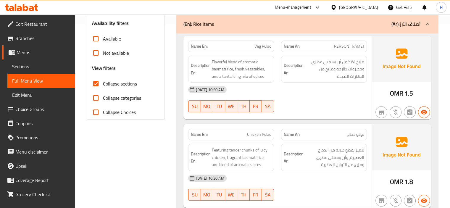
scroll to position [183, 0]
click at [262, 44] on span "Veg Pulao" at bounding box center [262, 46] width 17 height 6
copy span "Veg Pulao"
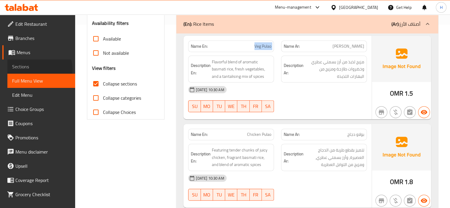
click at [36, 69] on span "Sections" at bounding box center [41, 66] width 58 height 7
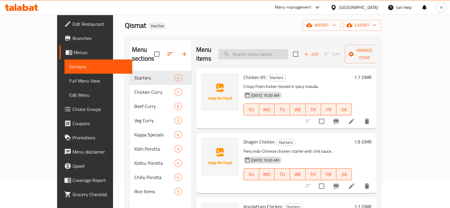
scroll to position [14, 0]
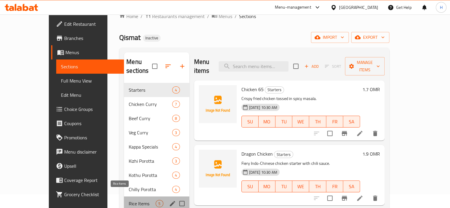
click at [129, 200] on span "Rice Items" at bounding box center [142, 203] width 27 height 7
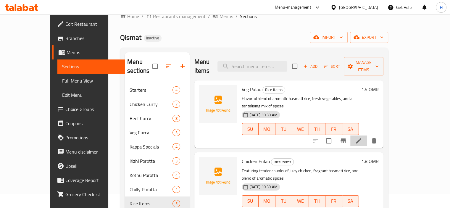
click at [367, 135] on li at bounding box center [358, 140] width 17 height 11
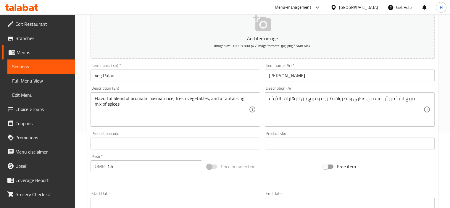
scroll to position [80, 0]
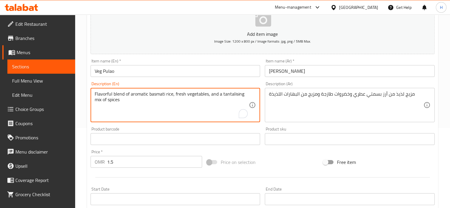
click at [223, 101] on textarea "Flavorful blend of aromatic basmati rice, fresh vegetables, and a tantalising m…" at bounding box center [172, 105] width 154 height 28
paste textarea "ragrant veg pulao rice."
type textarea "Fragrant veg pulao rice."
click at [310, 109] on textarea "مزيج لذيذ من أرز بسمتي عطري وخضروات طازجة ومزيج من البهارات اللذيذة" at bounding box center [346, 105] width 154 height 28
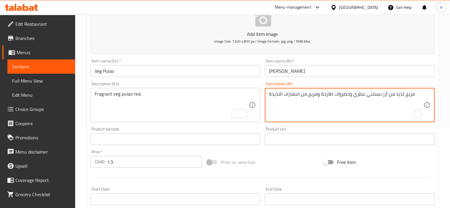
click at [310, 109] on textarea "مزيج لذيذ من أرز بسمتي عطري وخضروات طازجة ومزيج من البهارات اللذيذة" at bounding box center [346, 105] width 154 height 28
paste textarea "أرز بولو نباتي عطري."
click at [411, 94] on textarea "أرز بولو نباتي عطري." at bounding box center [346, 105] width 154 height 28
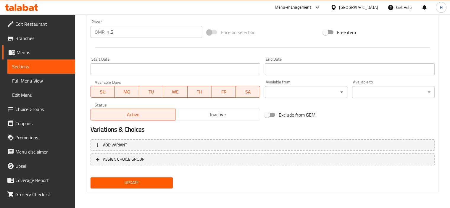
type textarea "أرز بولاو نباتي عطري."
click at [160, 183] on span "Update" at bounding box center [131, 182] width 73 height 7
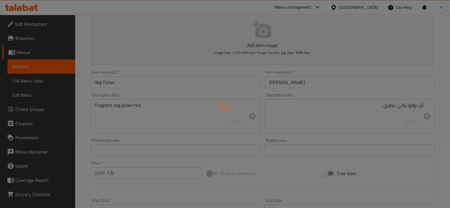
scroll to position [0, 0]
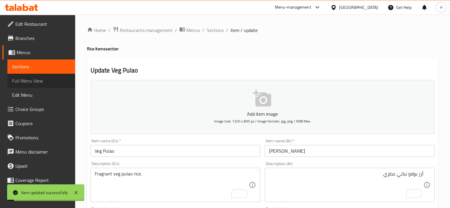
click at [61, 78] on span "Full Menu View" at bounding box center [41, 80] width 58 height 7
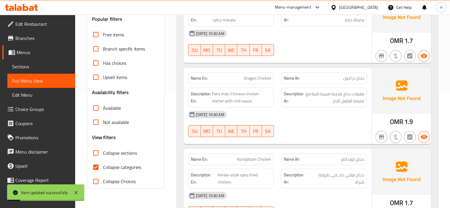
scroll to position [120, 0]
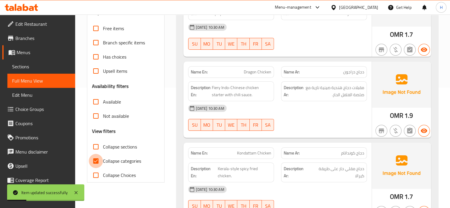
click at [96, 162] on input "Collapse categories" at bounding box center [96, 161] width 14 height 14
checkbox input "false"
click at [95, 145] on input "Collapse sections" at bounding box center [96, 147] width 14 height 14
checkbox input "true"
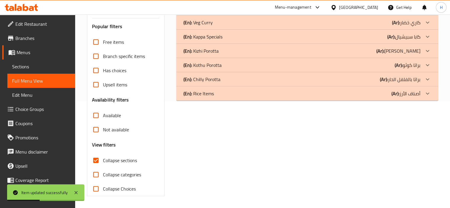
scroll to position [107, 0]
click at [218, 97] on div "(En): Rice Items (Ar): أصناف الأرز" at bounding box center [301, 93] width 237 height 7
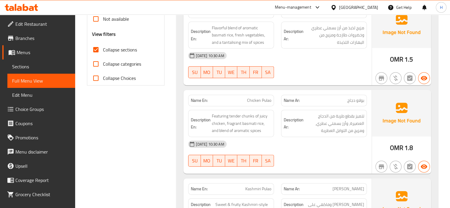
scroll to position [218, 0]
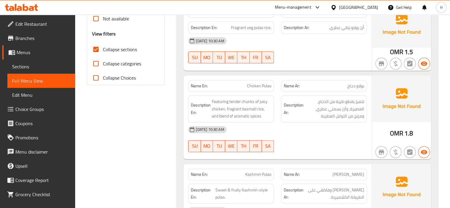
click at [258, 83] on span "Chicken Pulao" at bounding box center [259, 86] width 24 height 6
copy span "Chicken Pulao"
click at [56, 72] on link "Sections" at bounding box center [41, 66] width 68 height 14
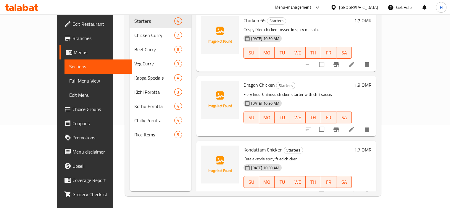
scroll to position [83, 0]
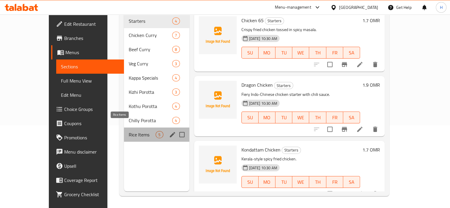
click at [136, 131] on span "Rice Items" at bounding box center [142, 134] width 27 height 7
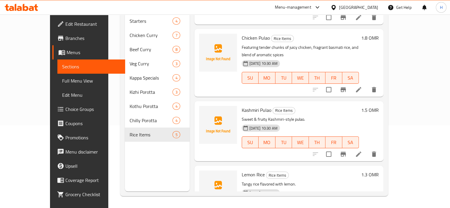
scroll to position [46, 0]
click at [367, 85] on li at bounding box center [358, 90] width 17 height 11
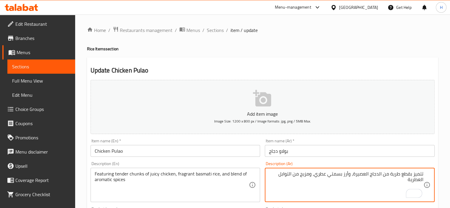
click at [381, 174] on textarea "تتميز بقطع طرية من الدجاج العصيرة، وأرز بسمتي عطري، ومزيج من التوابل العطرية" at bounding box center [346, 185] width 154 height 28
click at [364, 173] on textarea "تتميز بقطع طرية من دجاج العصيرة، وأرز بسمتي عطري، ومزيج من التوابل العطرية" at bounding box center [346, 185] width 154 height 28
click at [369, 172] on textarea "تتميز بقطع طرية من دجاج غصارية، وأرز بسمتي عطري، ومزيج من التوابل العطرية" at bounding box center [346, 185] width 154 height 28
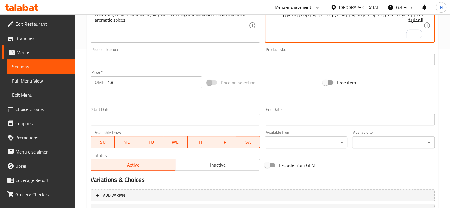
scroll to position [210, 0]
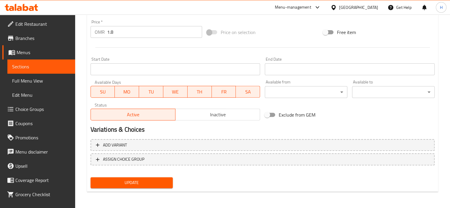
type textarea "تتميز بقطع طرية من دجاج عصارية، وأرز بسمتي عطري، ومزيج من التوابل العطرية"
click at [152, 175] on div "Update" at bounding box center [131, 183] width 87 height 16
click at [152, 182] on span "Update" at bounding box center [131, 182] width 73 height 7
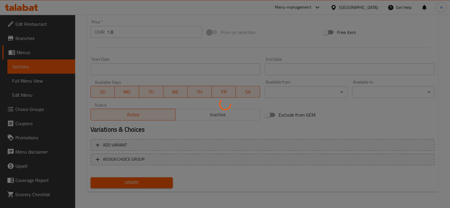
scroll to position [0, 0]
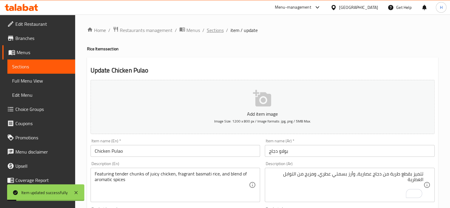
click at [216, 30] on span "Sections" at bounding box center [215, 30] width 17 height 7
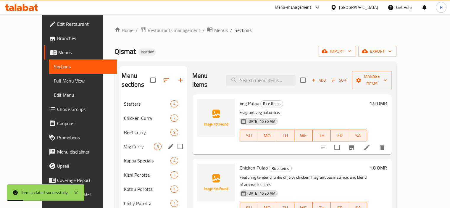
scroll to position [83, 0]
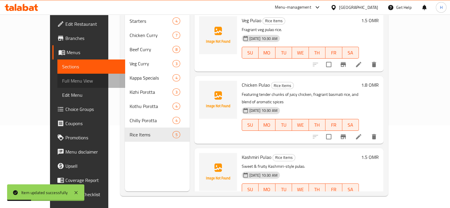
click at [62, 83] on span "Full Menu View" at bounding box center [91, 80] width 58 height 7
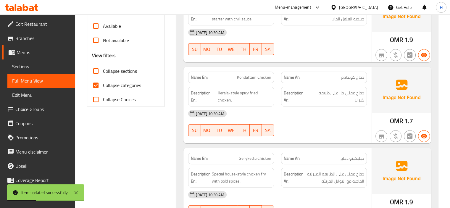
scroll to position [198, 0]
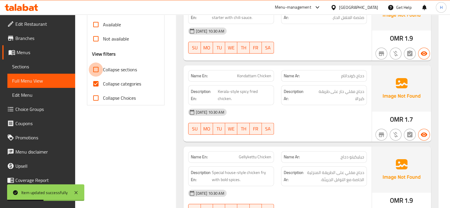
click at [97, 68] on input "Collapse sections" at bounding box center [96, 69] width 14 height 14
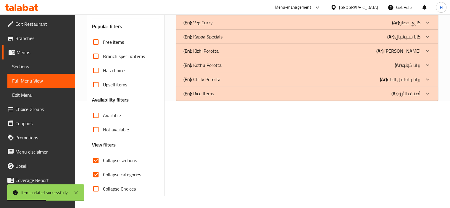
scroll to position [107, 0]
click at [225, 96] on div "(En): Rice Items (Ar): أصناف الأرز" at bounding box center [301, 93] width 237 height 7
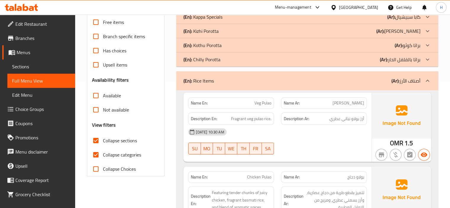
scroll to position [125, 0]
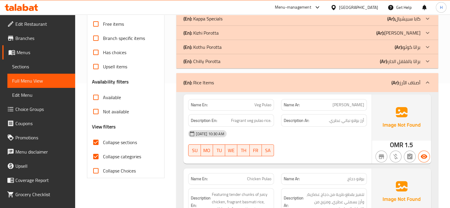
click at [108, 145] on span "Collapse sections" at bounding box center [120, 142] width 34 height 7
click at [103, 145] on input "Collapse sections" at bounding box center [96, 142] width 14 height 14
checkbox input "false"
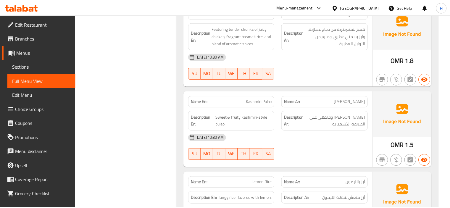
scroll to position [3518, 0]
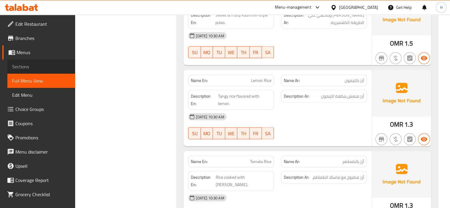
click at [51, 61] on link "Sections" at bounding box center [41, 66] width 68 height 14
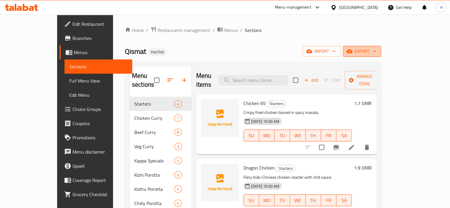
click at [376, 51] on span "export" at bounding box center [362, 51] width 29 height 7
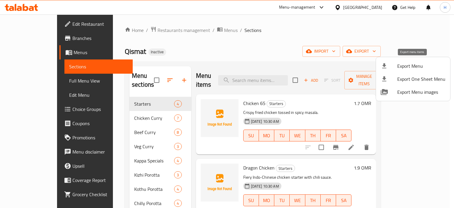
click at [401, 66] on span "Export Menu" at bounding box center [422, 65] width 48 height 7
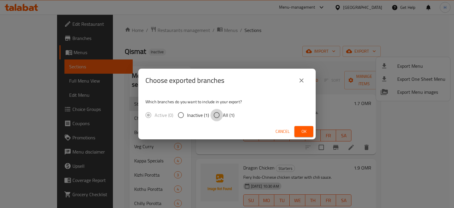
click at [219, 115] on input "All (1)" at bounding box center [217, 115] width 12 height 12
radio input "true"
click at [301, 130] on span "Ok" at bounding box center [303, 131] width 9 height 7
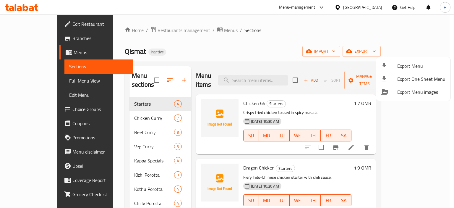
click at [272, 76] on div at bounding box center [227, 104] width 454 height 208
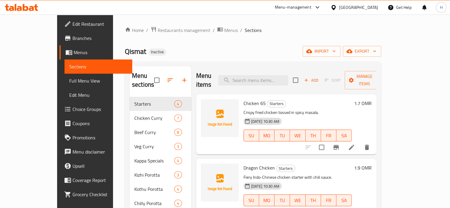
click at [272, 76] on input "search" at bounding box center [253, 80] width 70 height 10
click at [253, 77] on input "veg" at bounding box center [253, 80] width 70 height 10
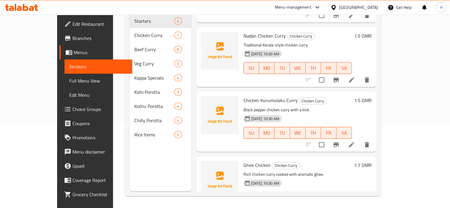
scroll to position [157, 0]
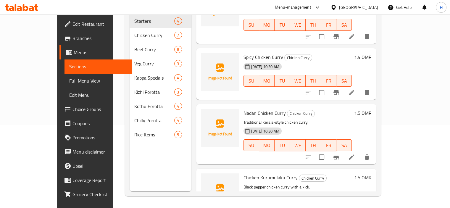
type input "curry"
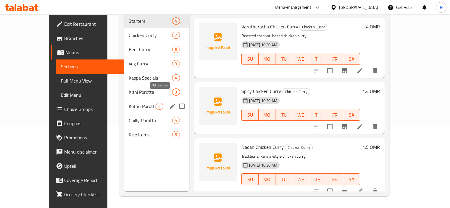
scroll to position [119, 0]
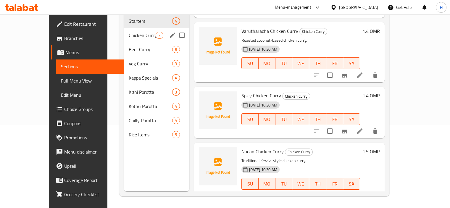
click at [124, 32] on div "Chicken Curry 7" at bounding box center [156, 35] width 65 height 14
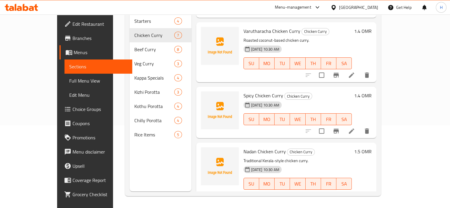
scroll to position [250, 0]
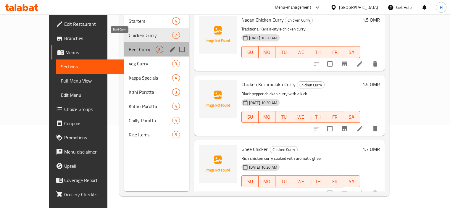
click at [135, 46] on span "Beef Curry" at bounding box center [142, 49] width 27 height 7
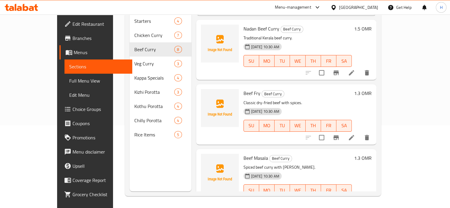
scroll to position [324, 0]
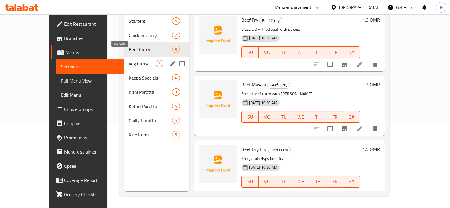
click at [137, 60] on span "Veg Curry" at bounding box center [142, 63] width 27 height 7
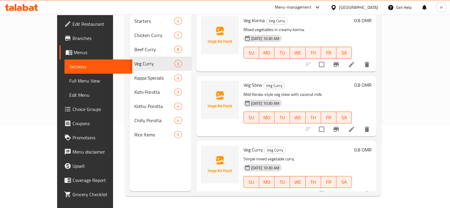
scroll to position [1, 0]
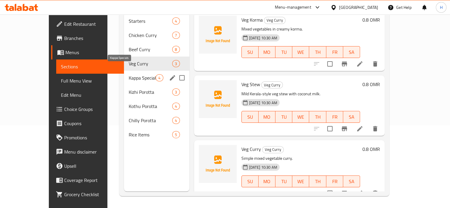
click at [134, 74] on span "Kappa Specials" at bounding box center [142, 77] width 27 height 7
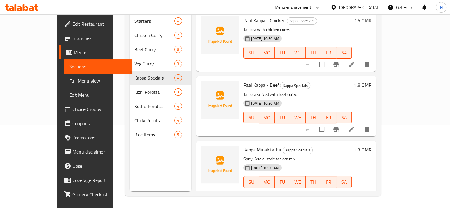
scroll to position [65, 0]
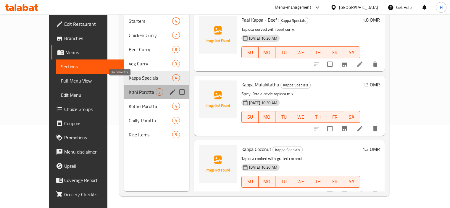
click at [142, 88] on span "Kizhi Porotta" at bounding box center [142, 91] width 27 height 7
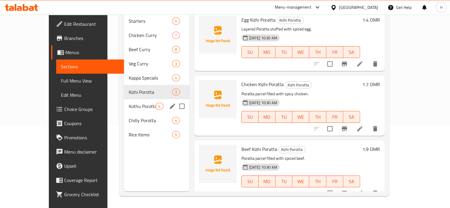
click at [133, 99] on div "Kothu Porotta 4" at bounding box center [156, 106] width 65 height 14
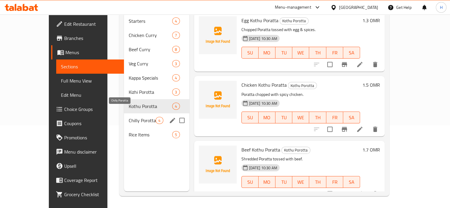
click at [129, 117] on span "Chilly Porotta" at bounding box center [142, 120] width 27 height 7
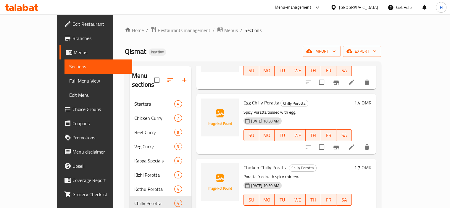
scroll to position [83, 0]
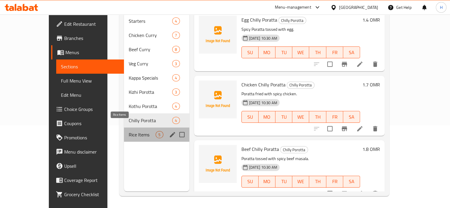
click at [129, 131] on span "Rice Items" at bounding box center [142, 134] width 27 height 7
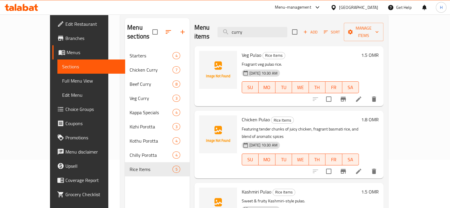
scroll to position [48, 0]
click at [242, 115] on span "Chicken Pulao" at bounding box center [256, 119] width 28 height 9
copy h6 "Chicken Pulao"
